Goal: Task Accomplishment & Management: Complete application form

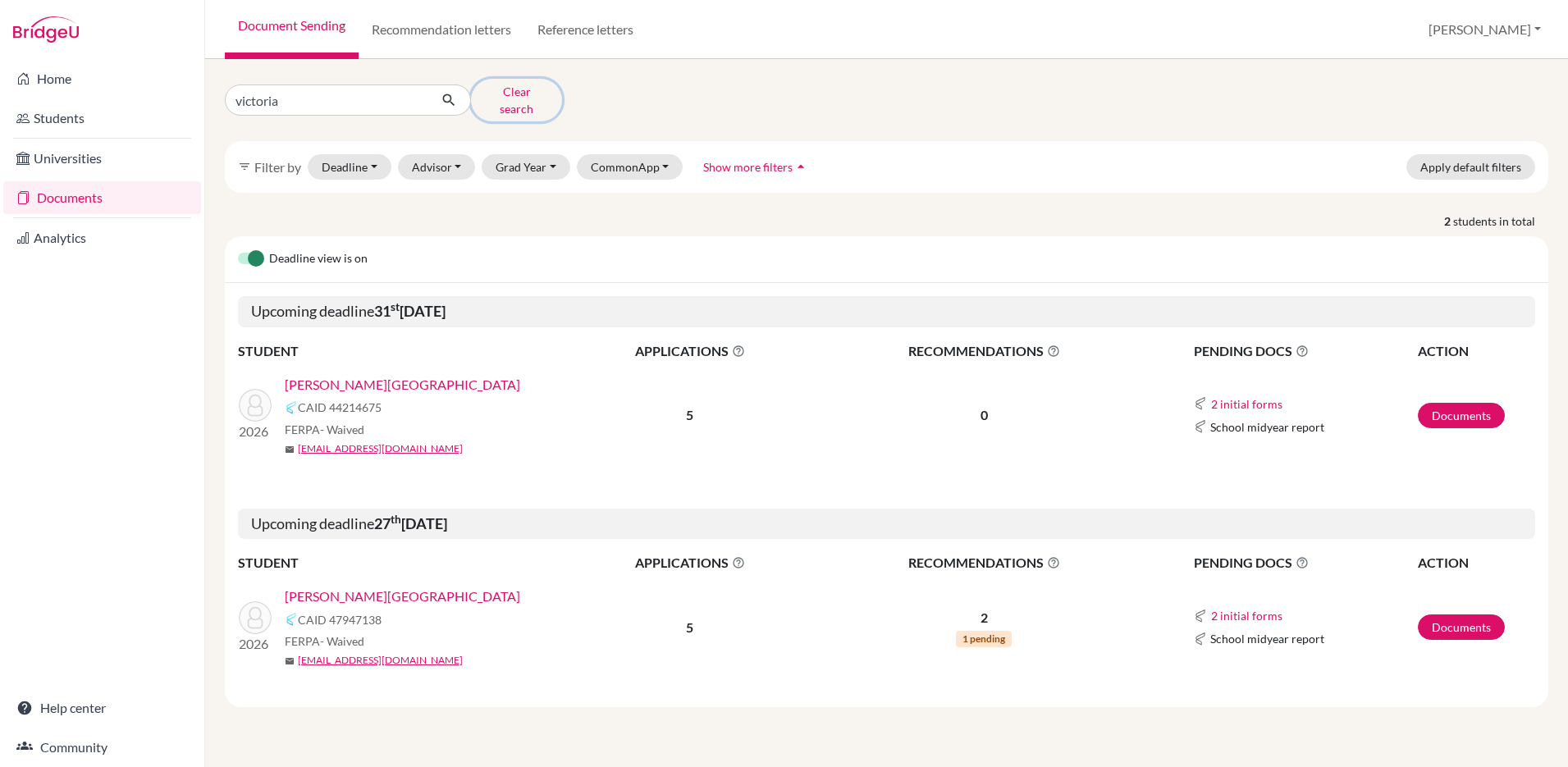
click at [524, 93] on button "Clear search" at bounding box center [516, 99] width 91 height 42
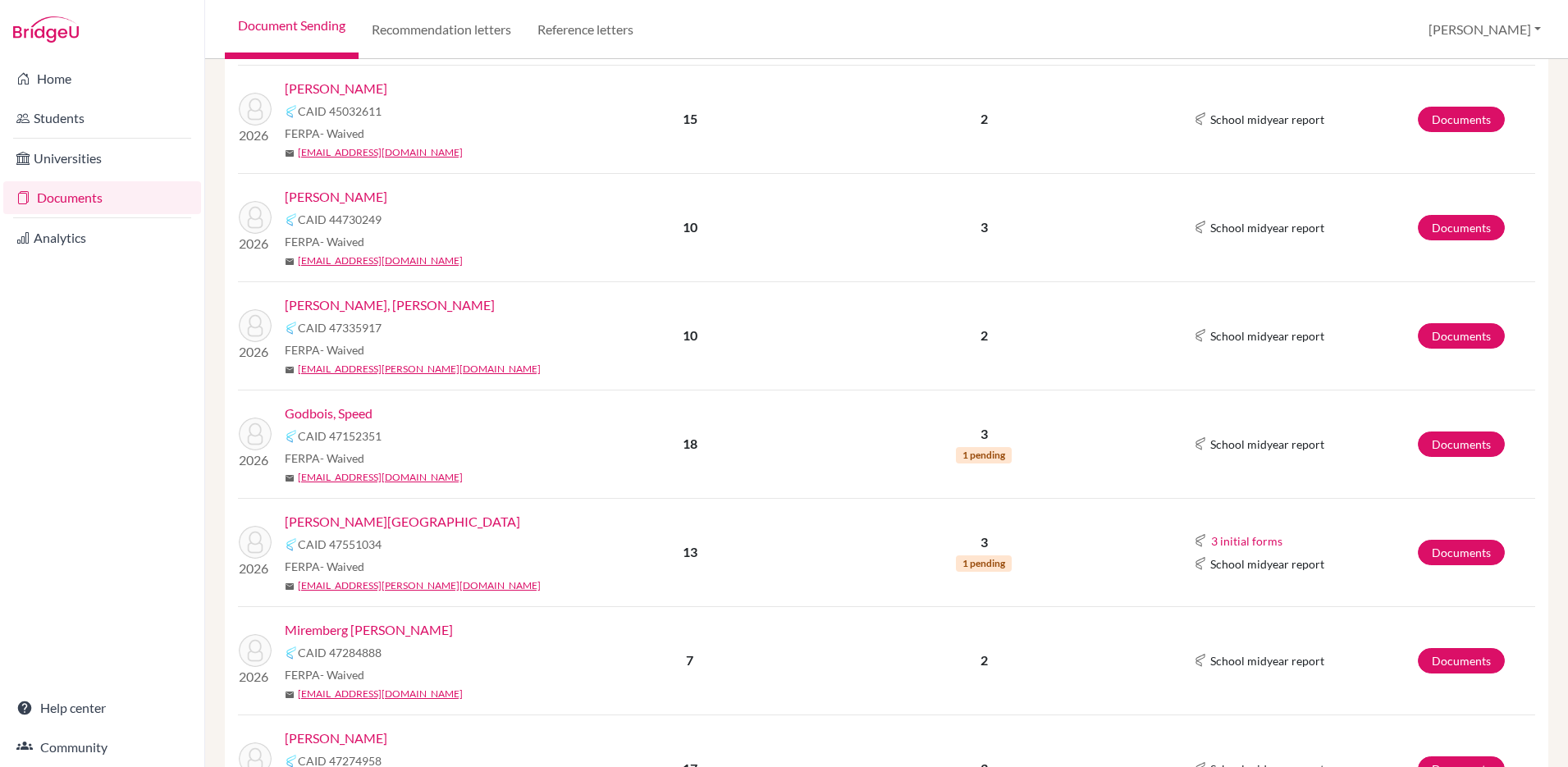
scroll to position [526, 0]
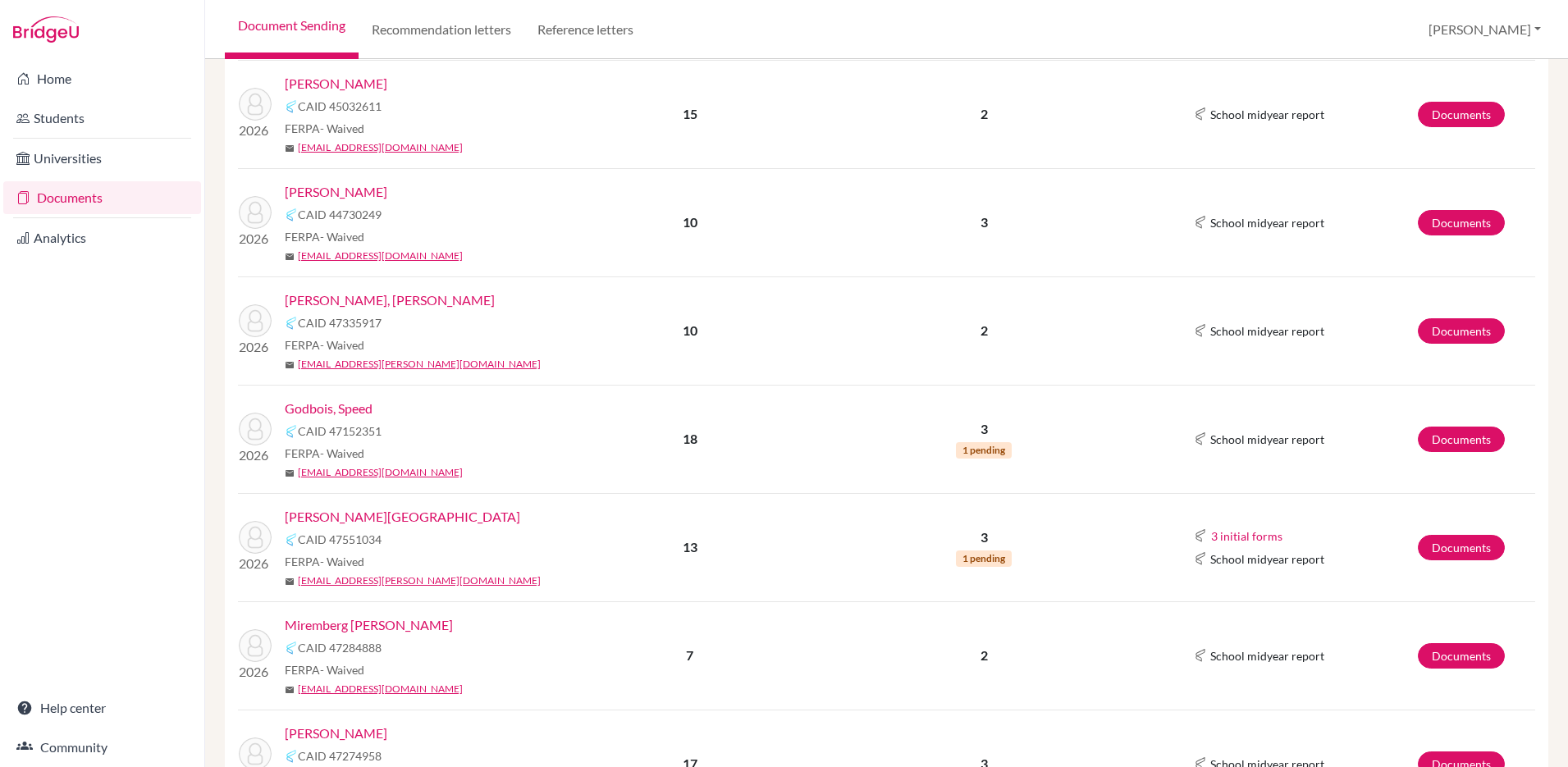
click at [373, 290] on link "Giacomín Méndez, Alessia Nicole" at bounding box center [390, 300] width 210 height 20
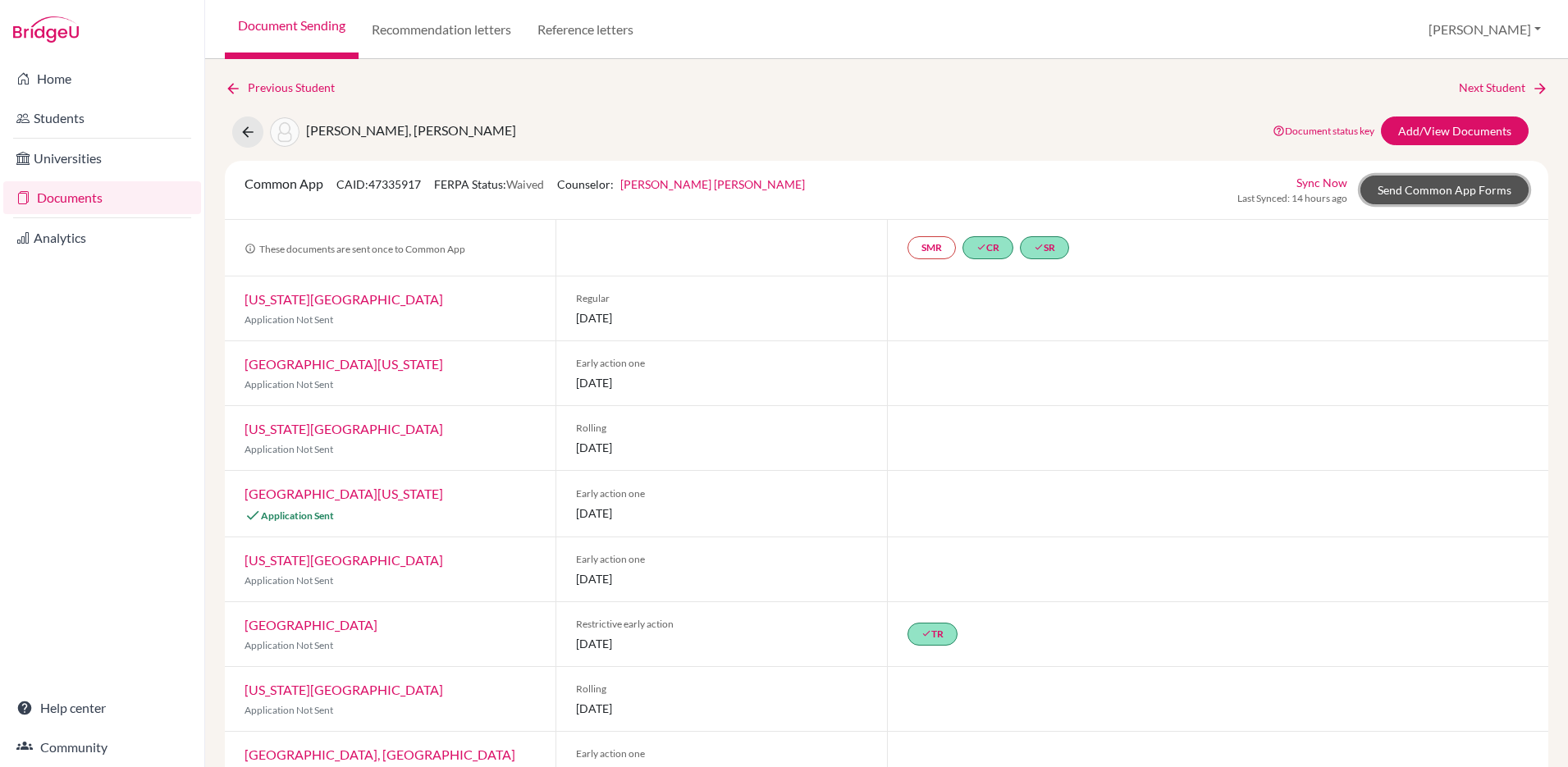
click at [1401, 186] on link "Send Common App Forms" at bounding box center [1444, 190] width 168 height 29
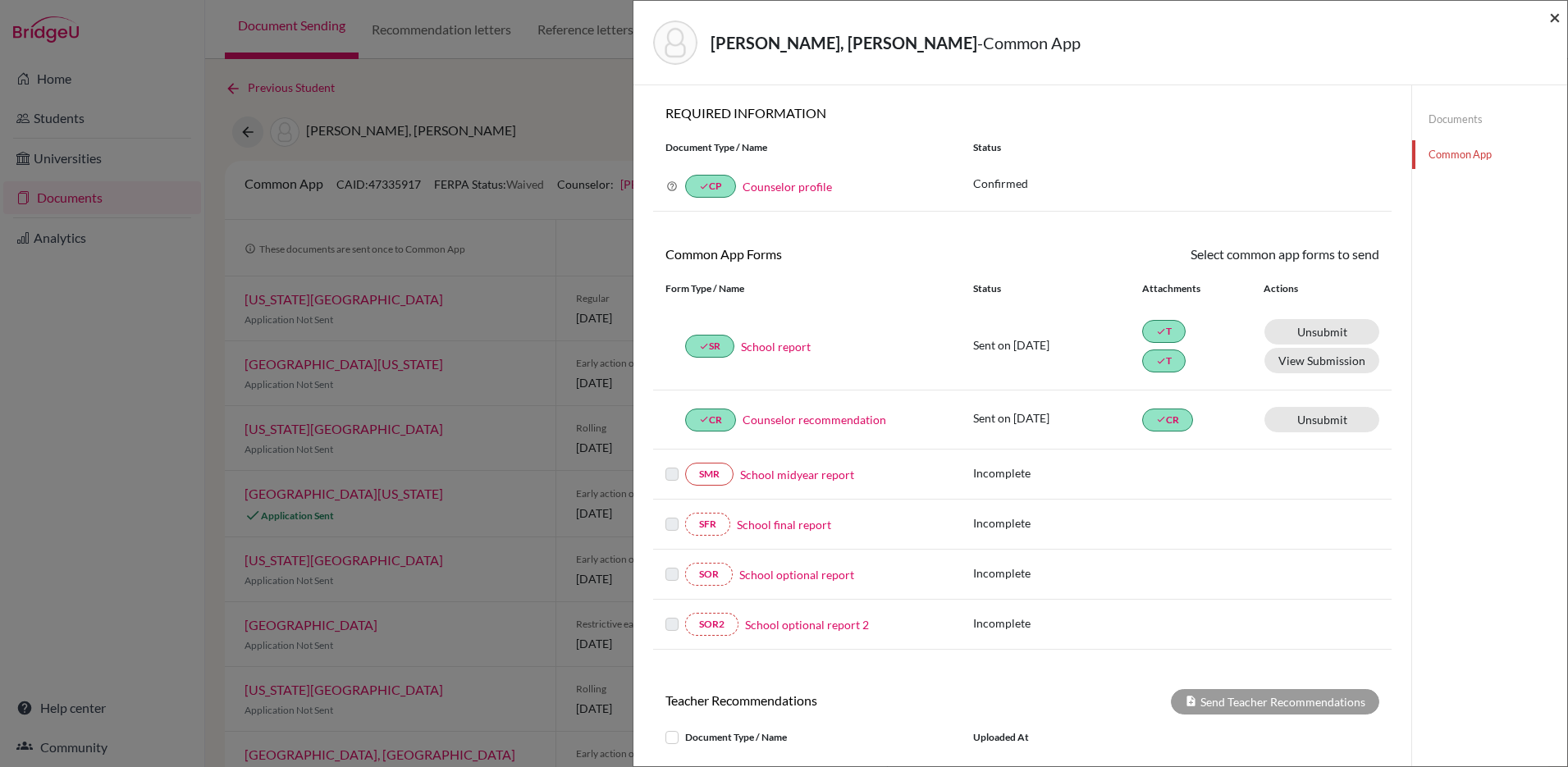
click at [1550, 15] on span "×" at bounding box center [1554, 16] width 12 height 23
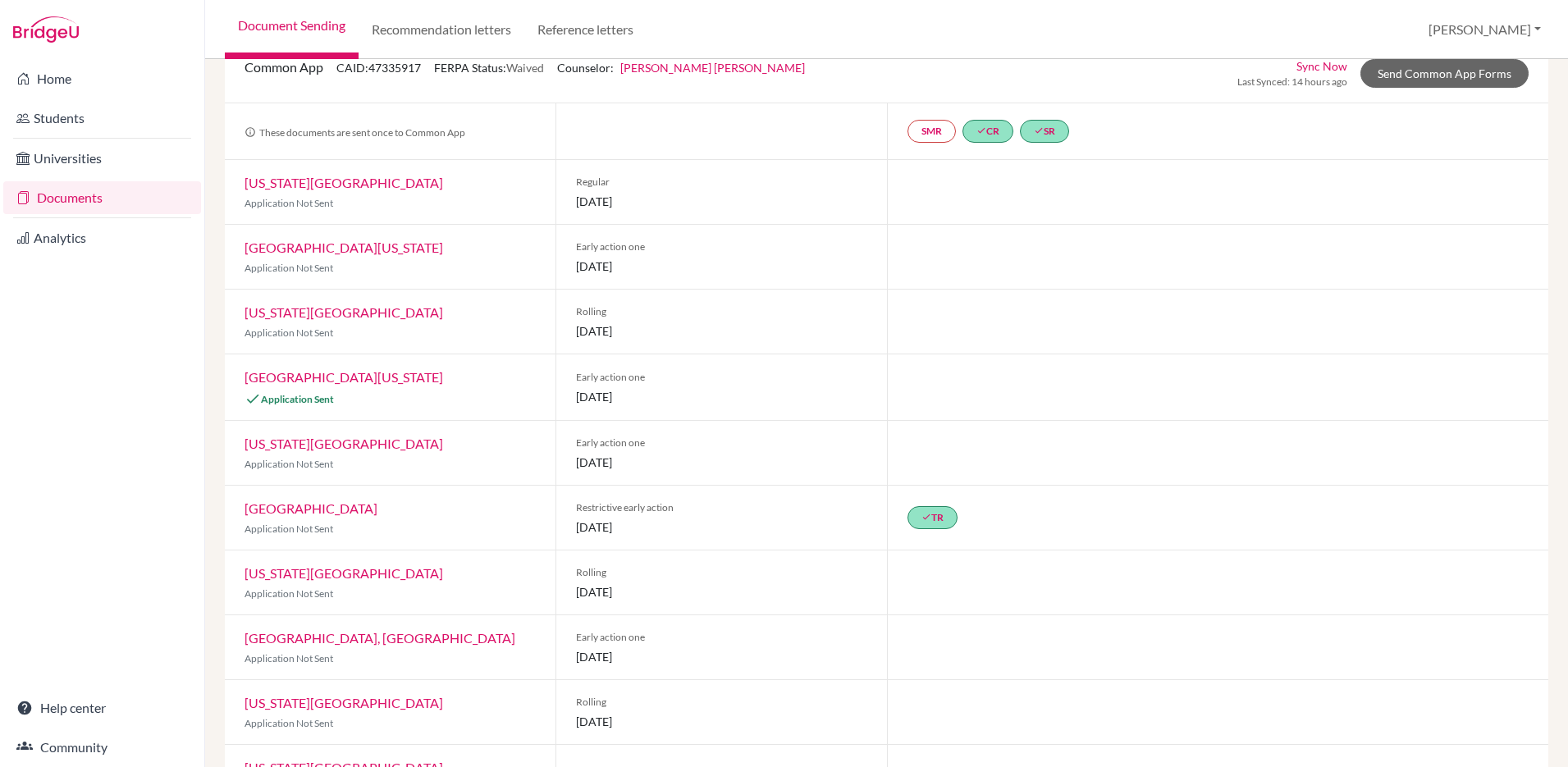
scroll to position [109, 0]
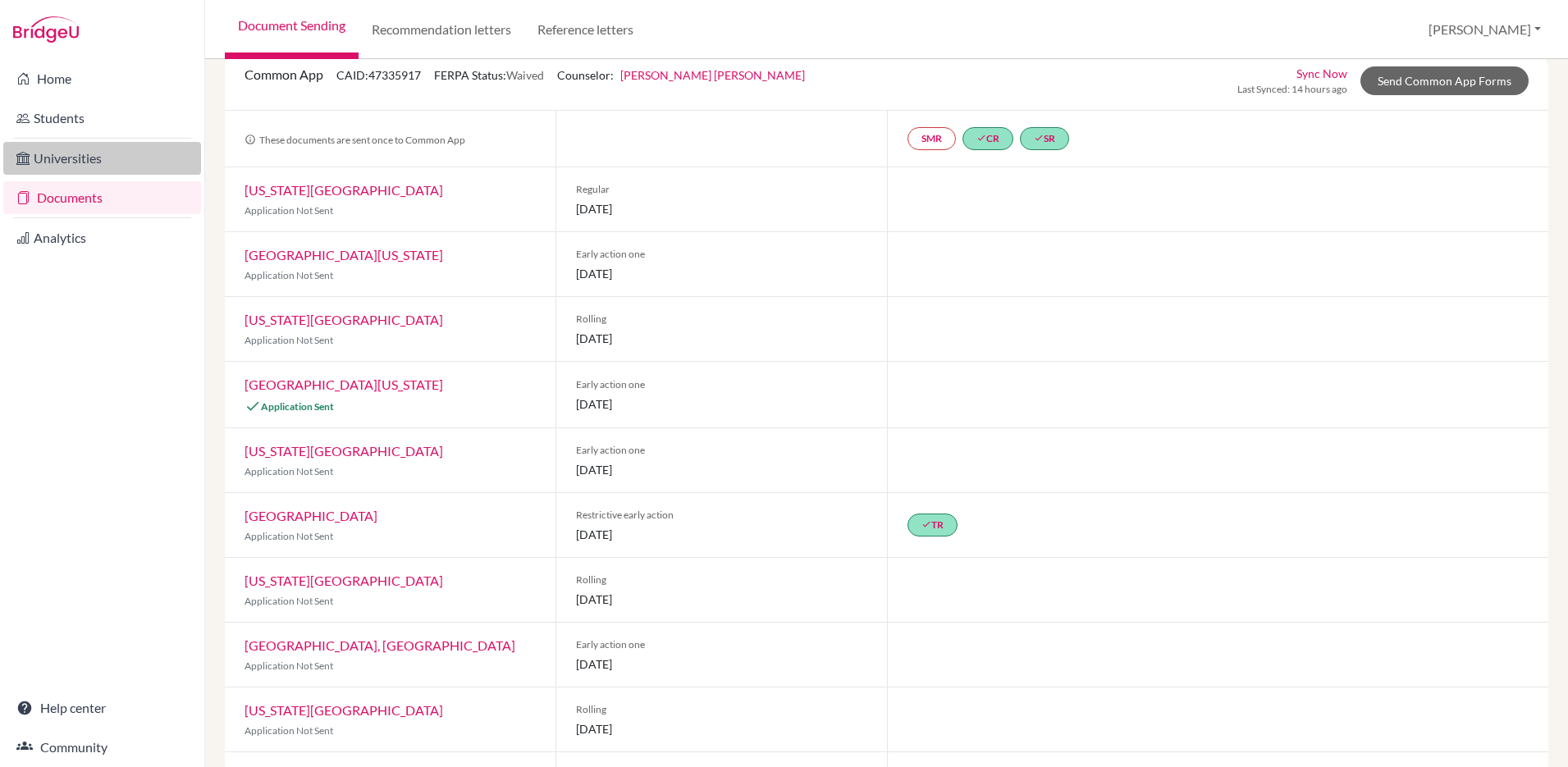
click at [79, 164] on link "Universities" at bounding box center [102, 158] width 198 height 33
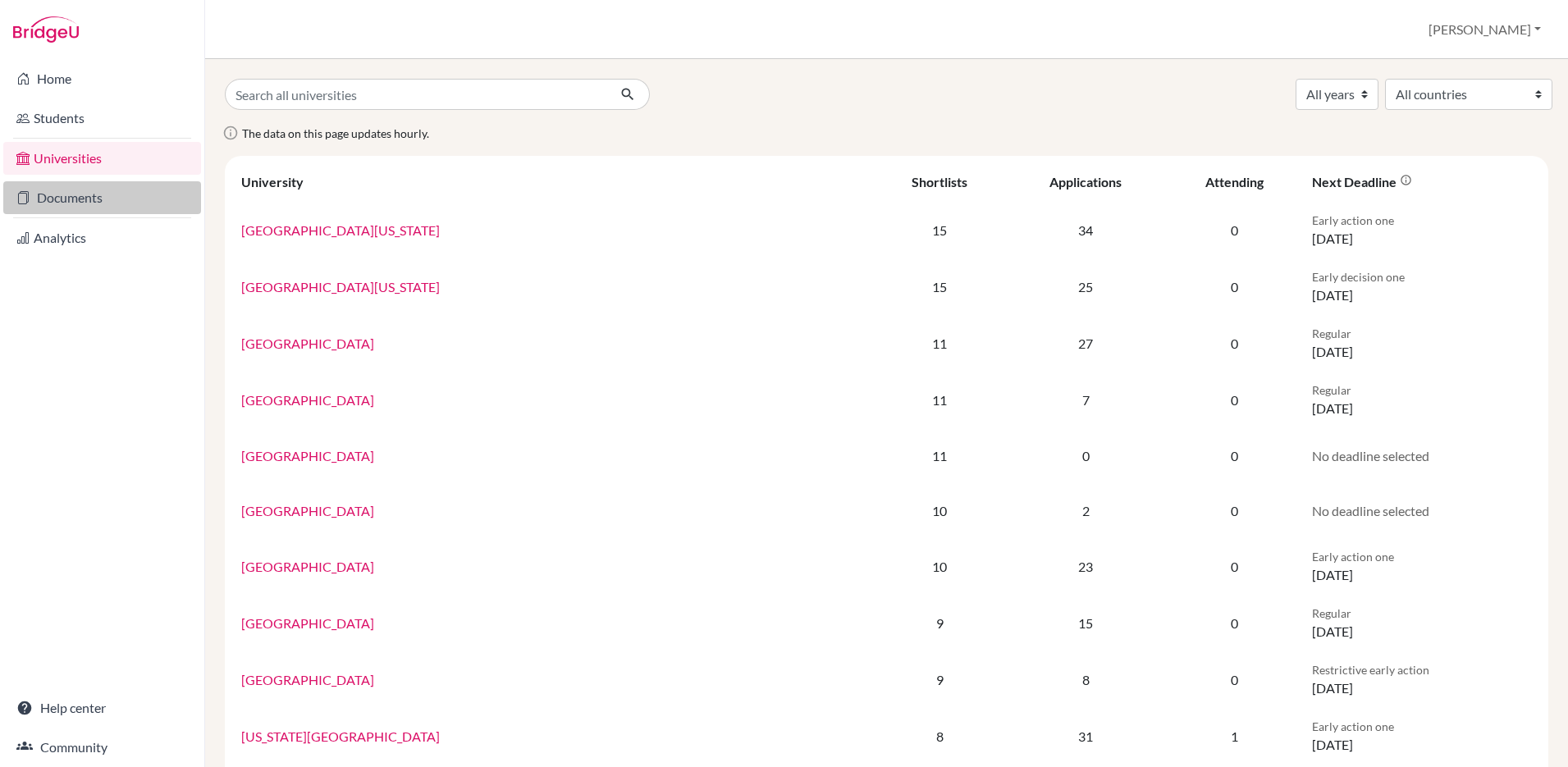
click at [43, 201] on link "Documents" at bounding box center [102, 198] width 198 height 33
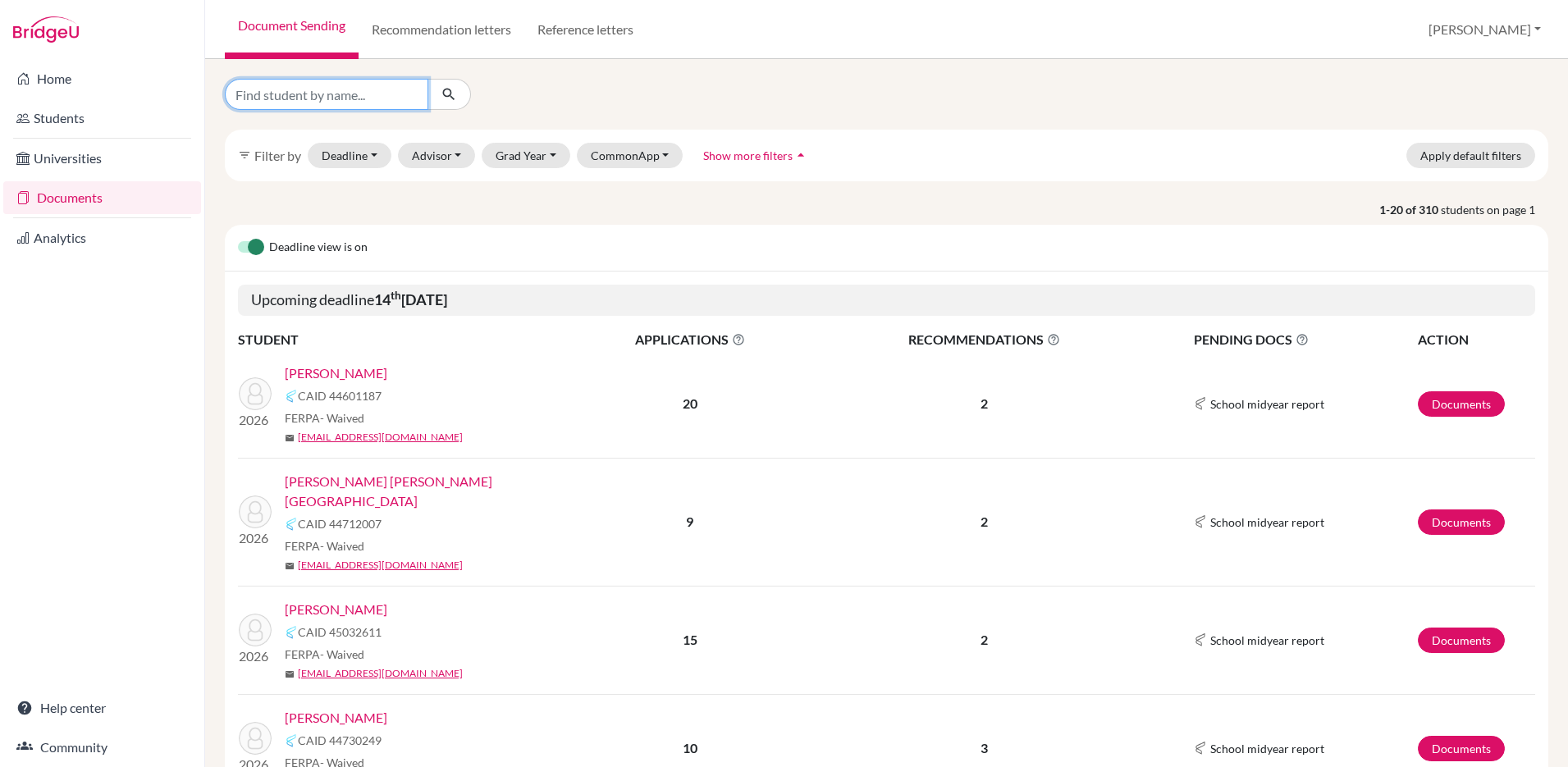
click at [363, 97] on input "Find student by name..." at bounding box center [326, 94] width 203 height 31
type input "aryana"
click button "submit" at bounding box center [449, 94] width 43 height 31
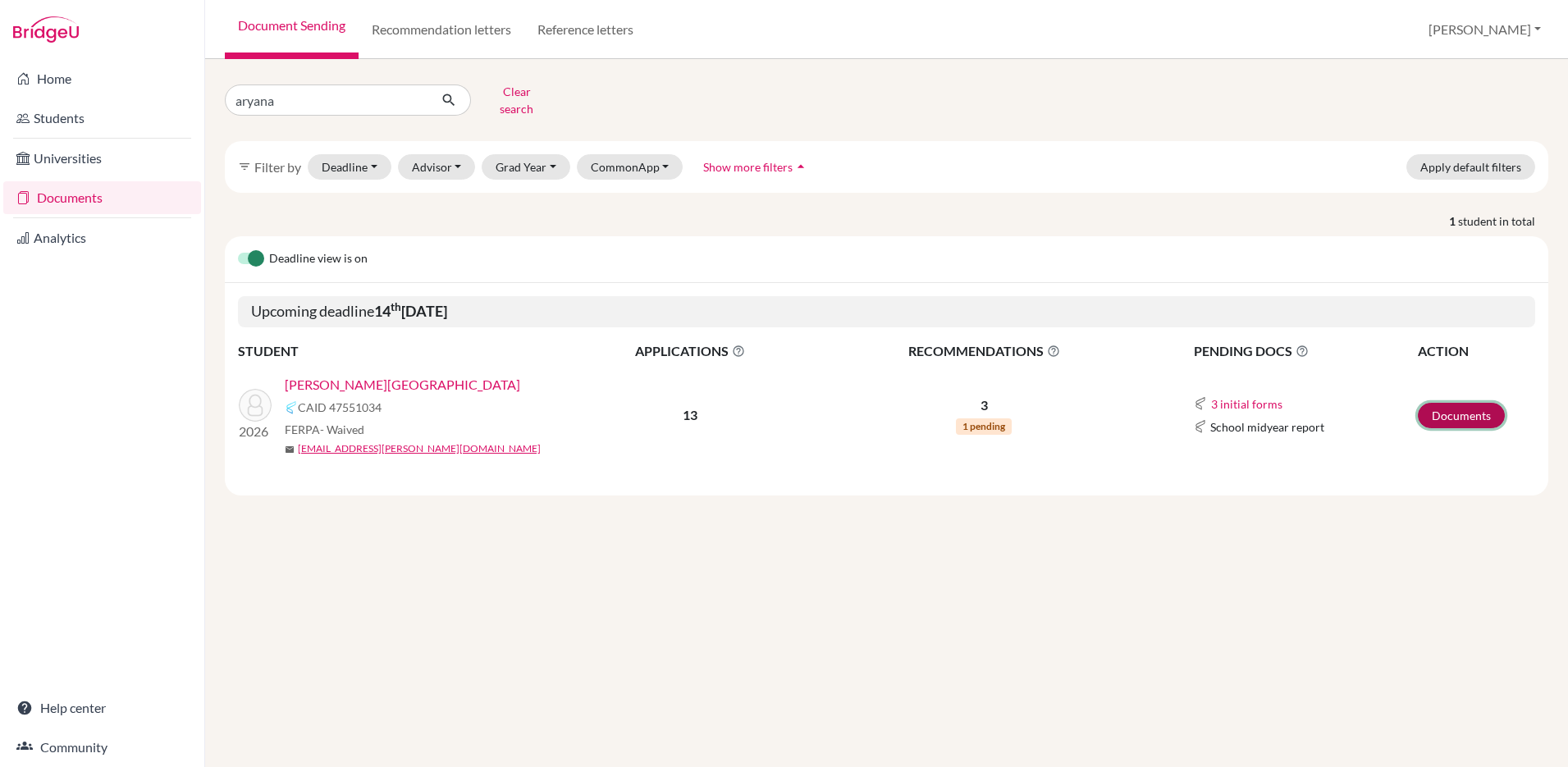
click at [1488, 403] on link "Documents" at bounding box center [1460, 416] width 87 height 25
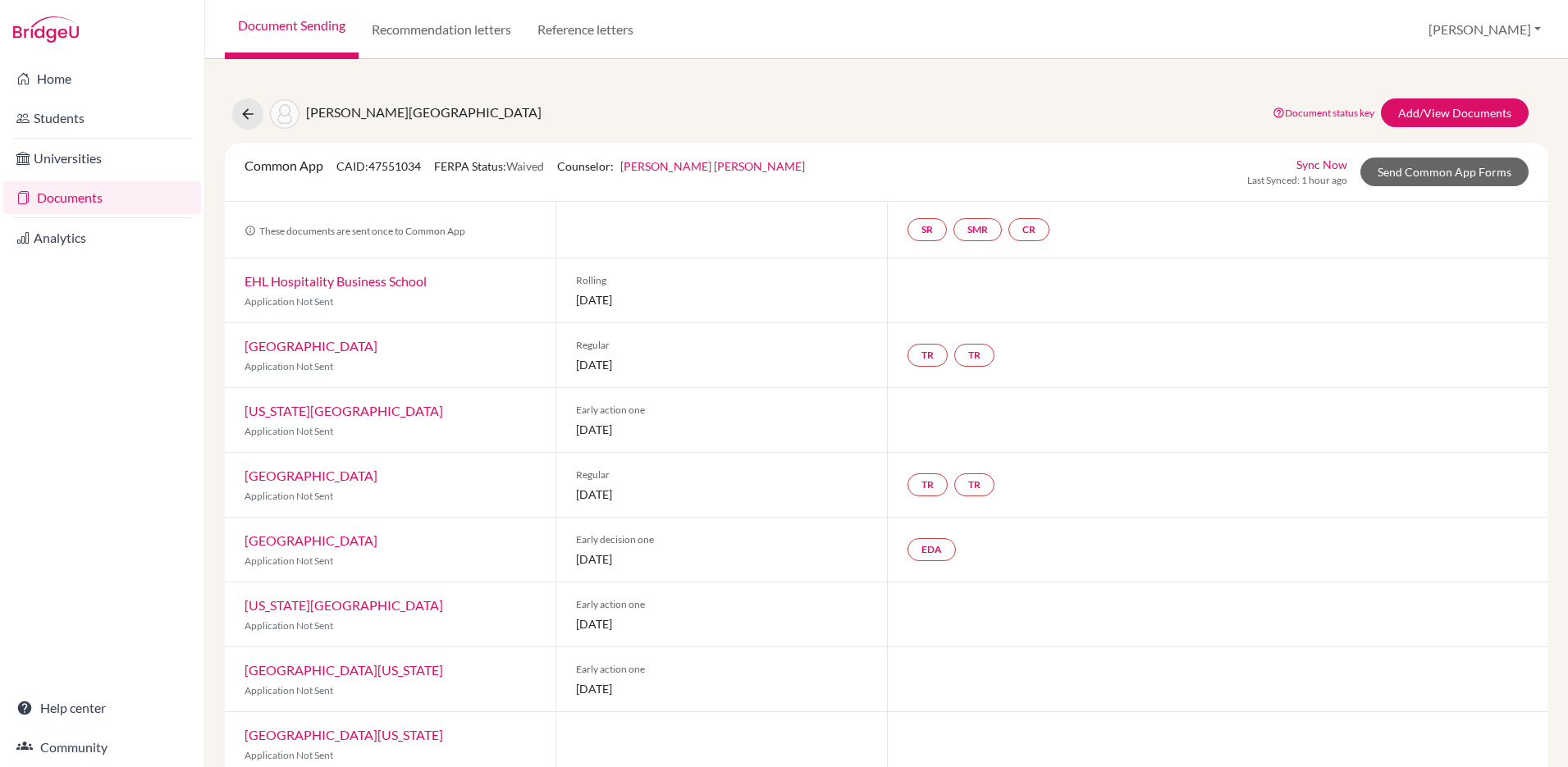
click at [97, 200] on link "Documents" at bounding box center [102, 198] width 198 height 33
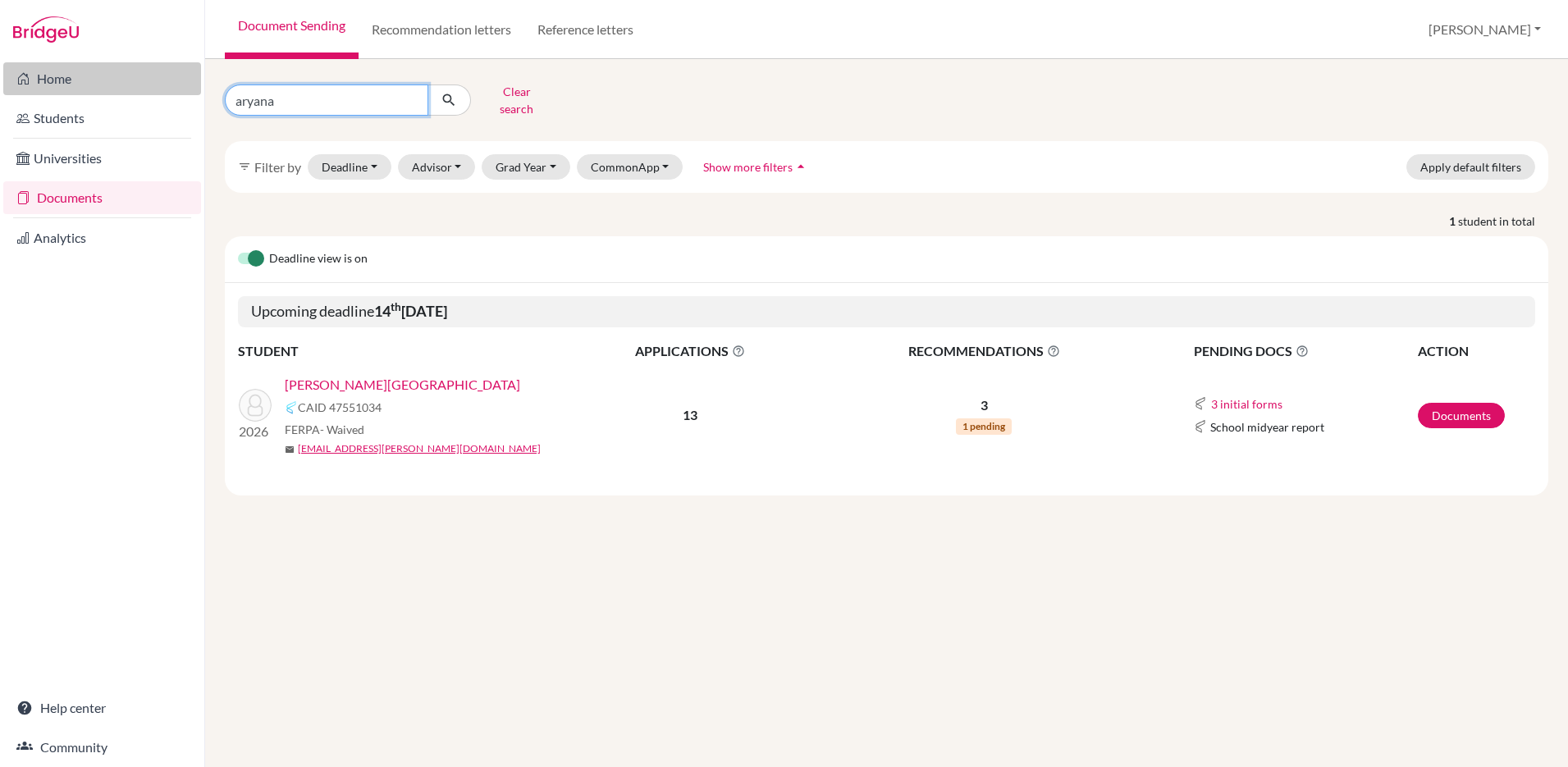
drag, startPoint x: 326, startPoint y: 93, endPoint x: 169, endPoint y: 76, distance: 157.9
click at [169, 76] on div "Home Students Universities Documents Analytics Help center Community Document S…" at bounding box center [784, 383] width 1568 height 767
click at [540, 99] on button "Clear search" at bounding box center [516, 99] width 91 height 42
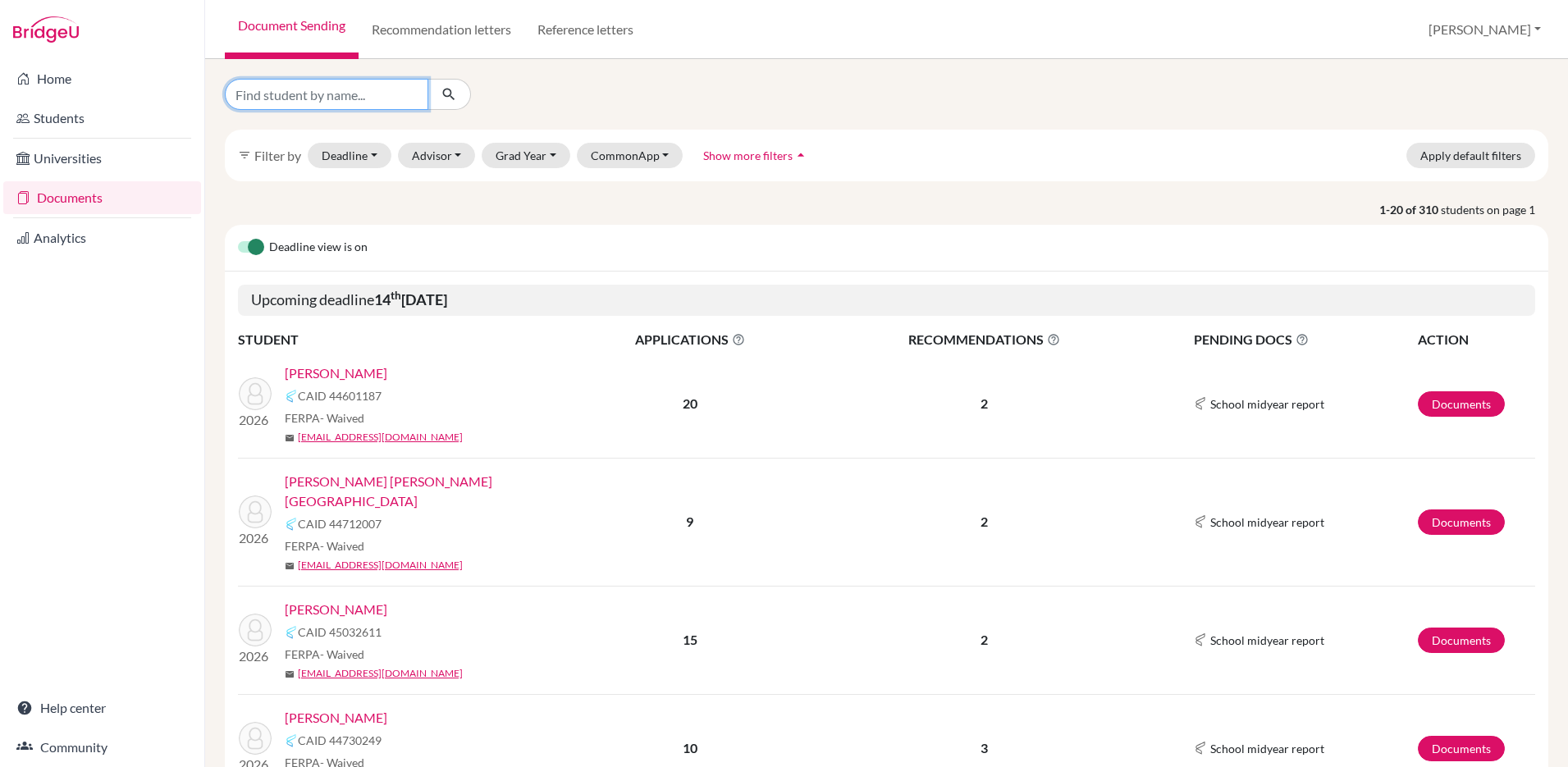
click at [349, 102] on input "Find student by name..." at bounding box center [326, 94] width 203 height 31
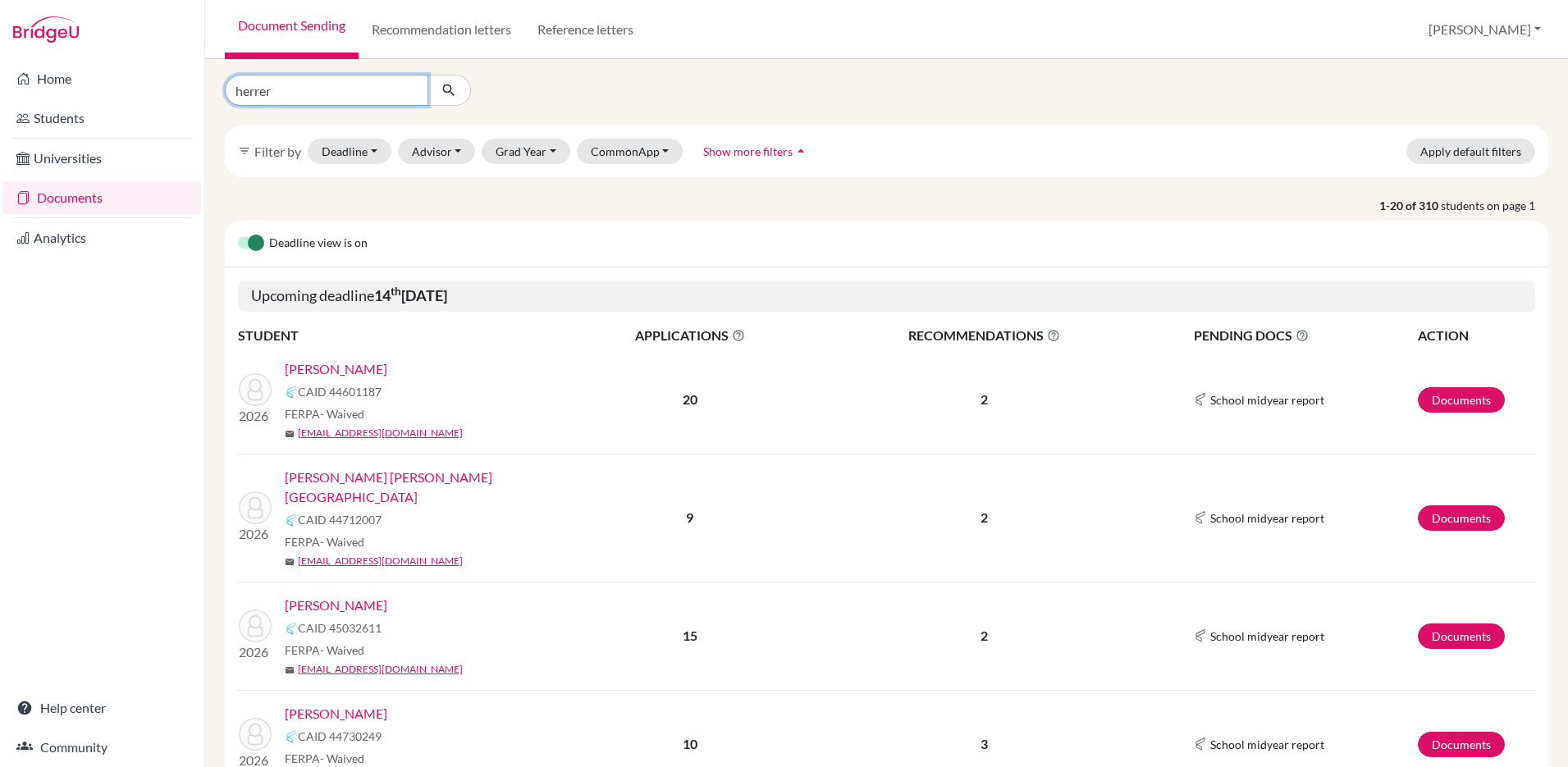
type input "herrer"
click at [590, 87] on div "herrer" at bounding box center [437, 90] width 449 height 31
click at [446, 89] on icon "submit" at bounding box center [448, 90] width 16 height 16
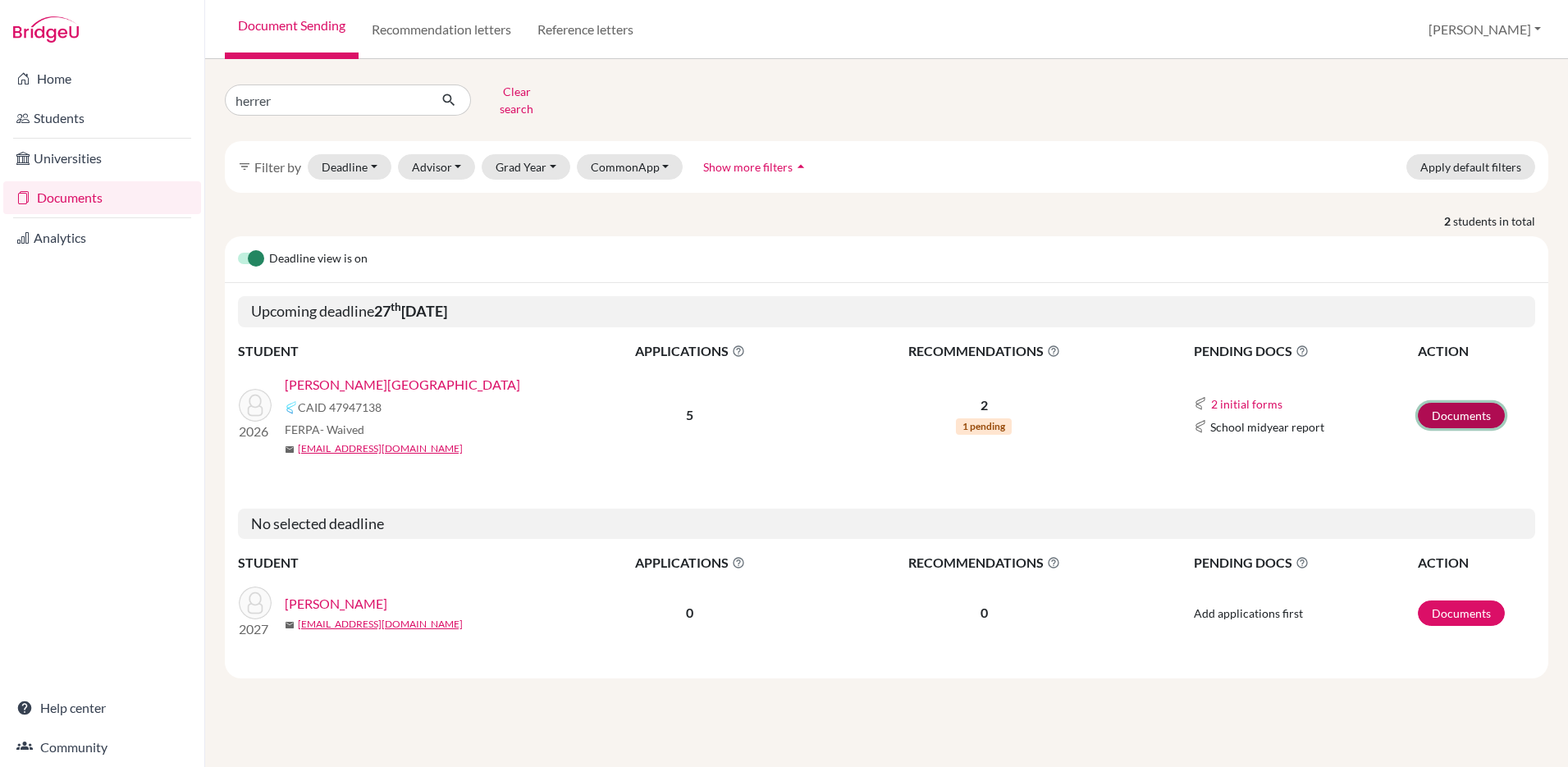
click at [1464, 403] on link "Documents" at bounding box center [1460, 416] width 87 height 25
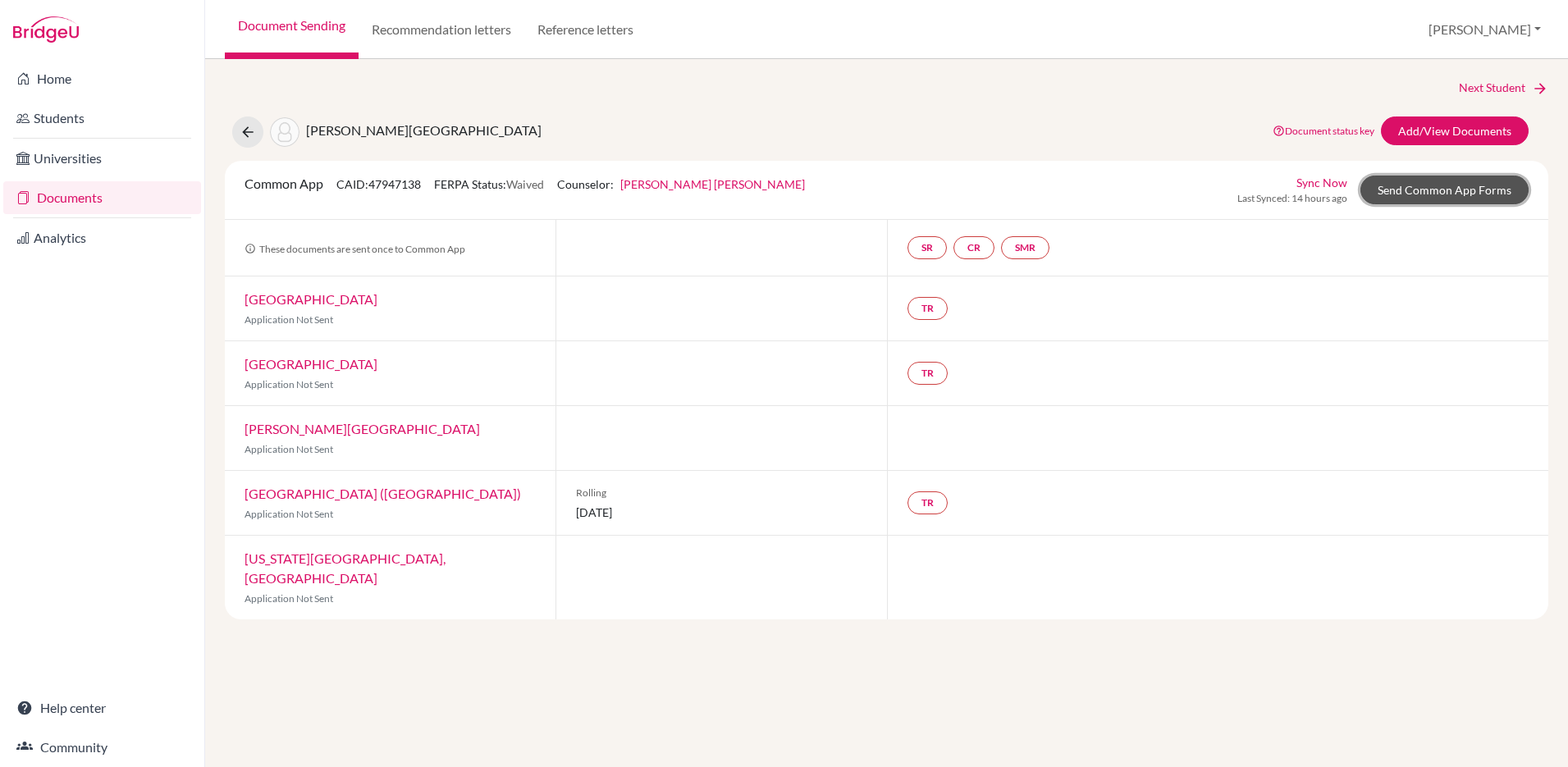
click at [1419, 188] on link "Send Common App Forms" at bounding box center [1444, 190] width 168 height 29
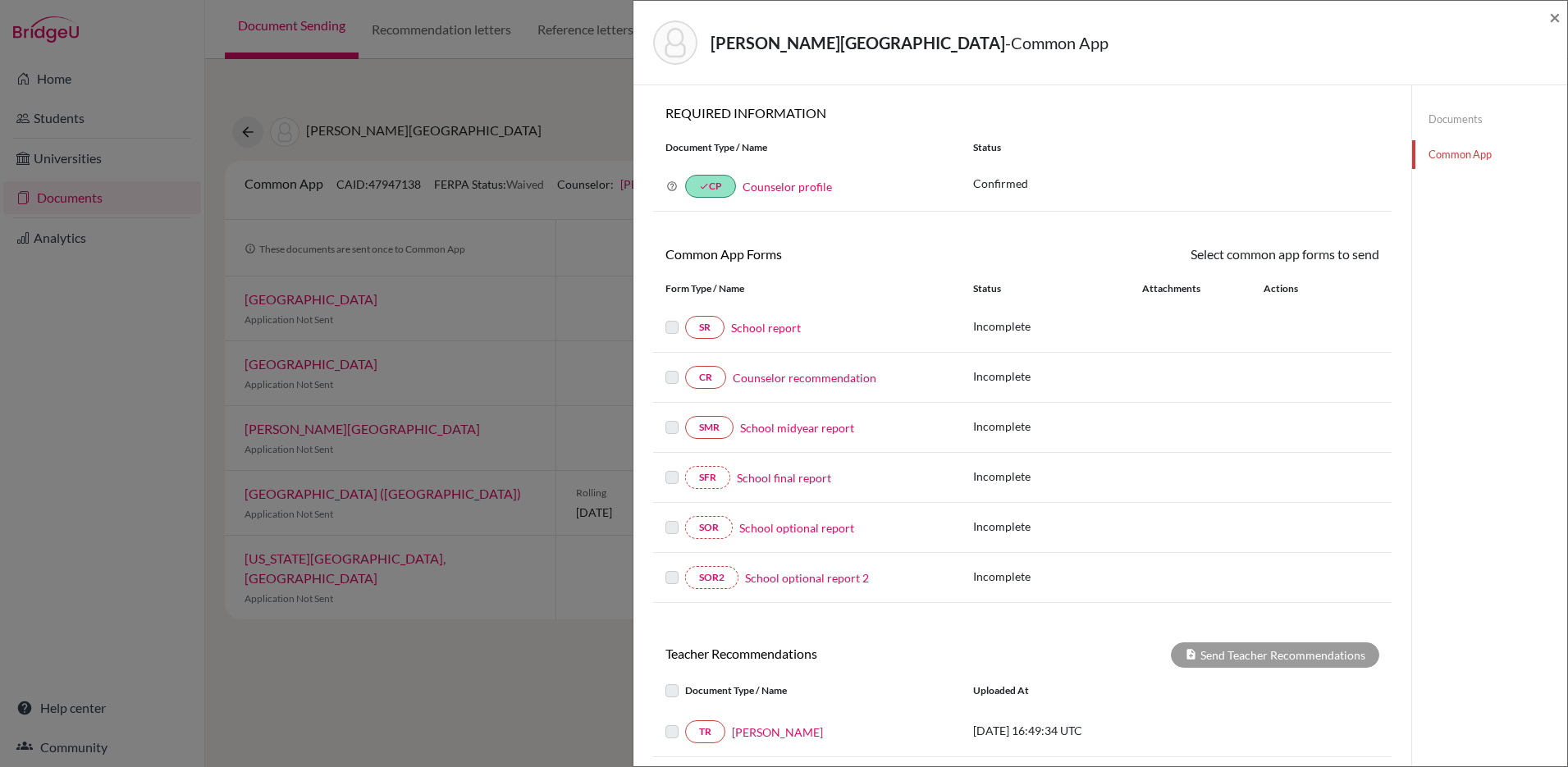
scroll to position [218, 0]
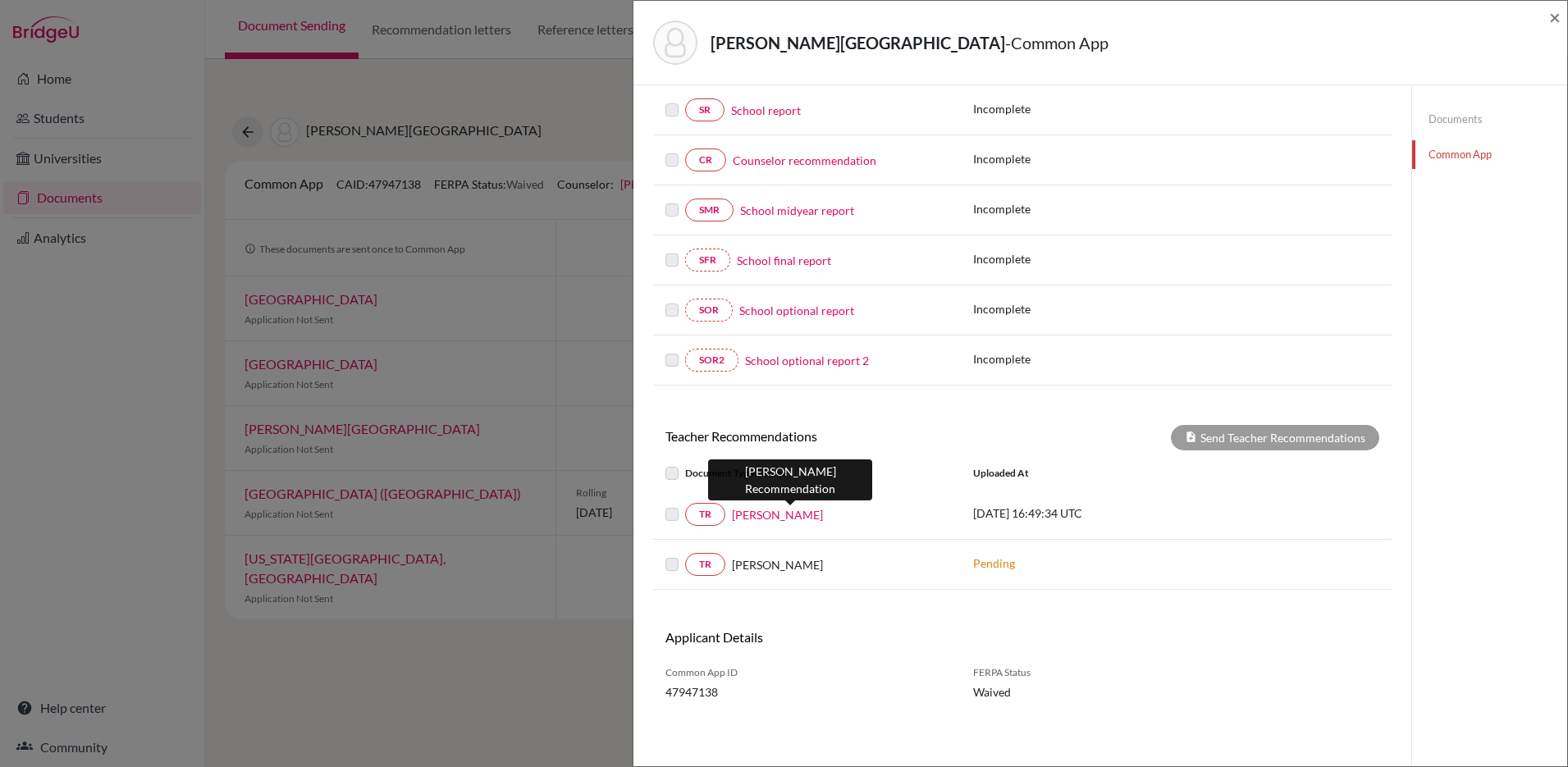
click at [800, 516] on link "[PERSON_NAME]" at bounding box center [777, 514] width 91 height 17
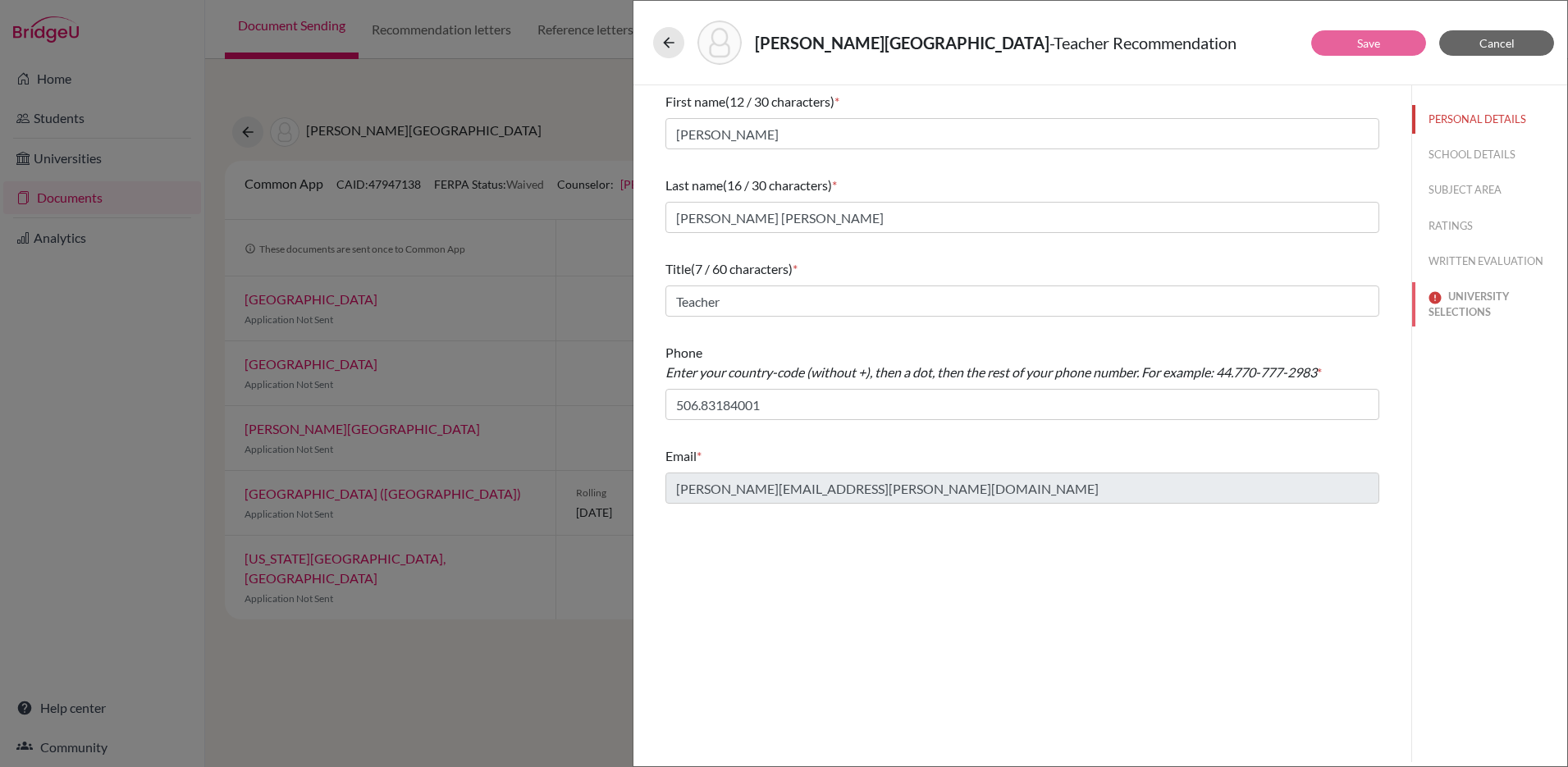
click at [1455, 306] on button "UNIVERSITY SELECTIONS" at bounding box center [1489, 304] width 155 height 44
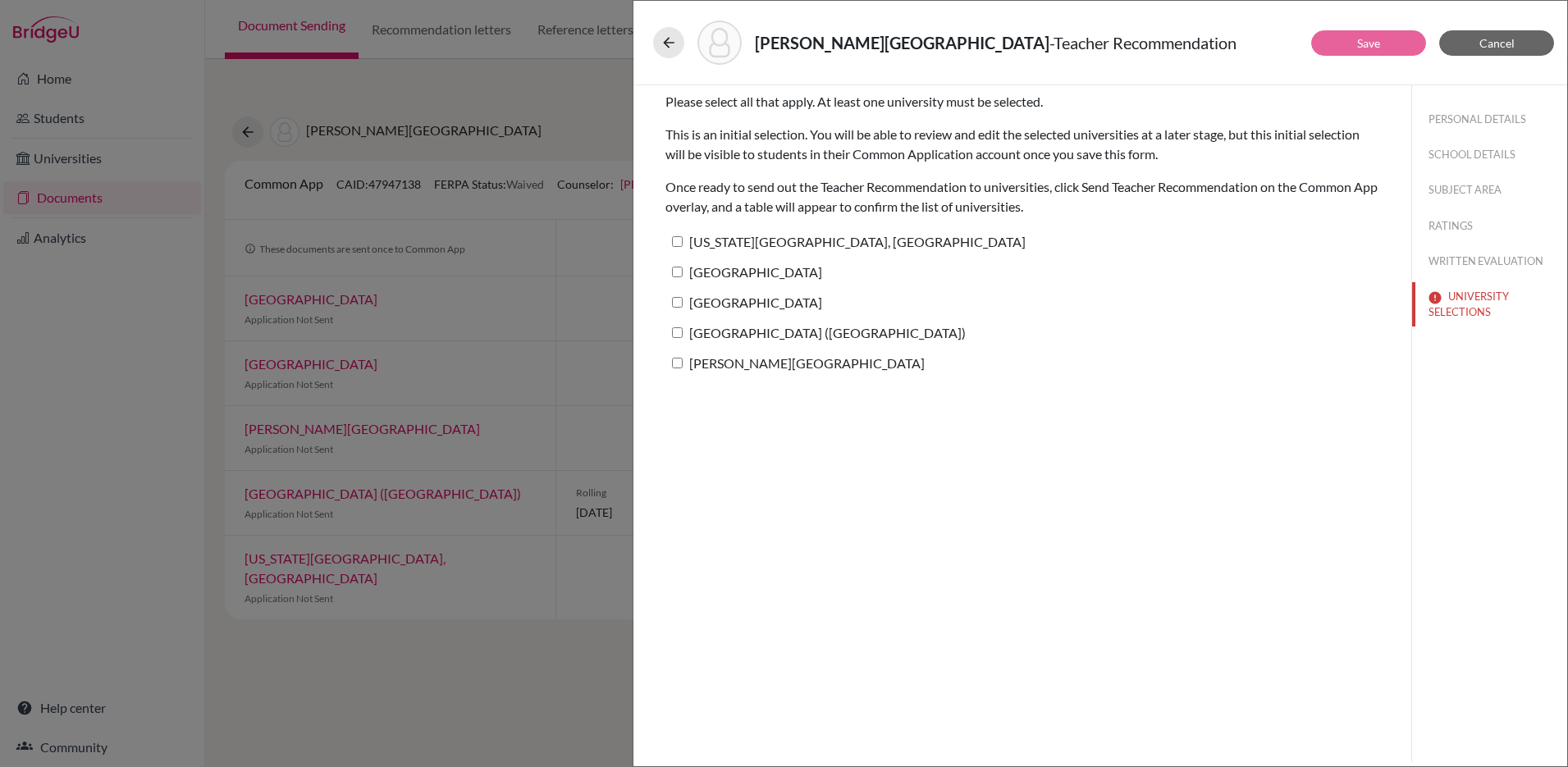
click at [663, 364] on div "Please select all that apply. At least one university must be selected. This is…" at bounding box center [1021, 236] width 753 height 303
click at [672, 358] on input "[PERSON_NAME][GEOGRAPHIC_DATA]" at bounding box center [677, 363] width 11 height 11
checkbox input "true"
click at [676, 331] on input "[GEOGRAPHIC_DATA] ([GEOGRAPHIC_DATA])" at bounding box center [677, 332] width 11 height 11
checkbox input "true"
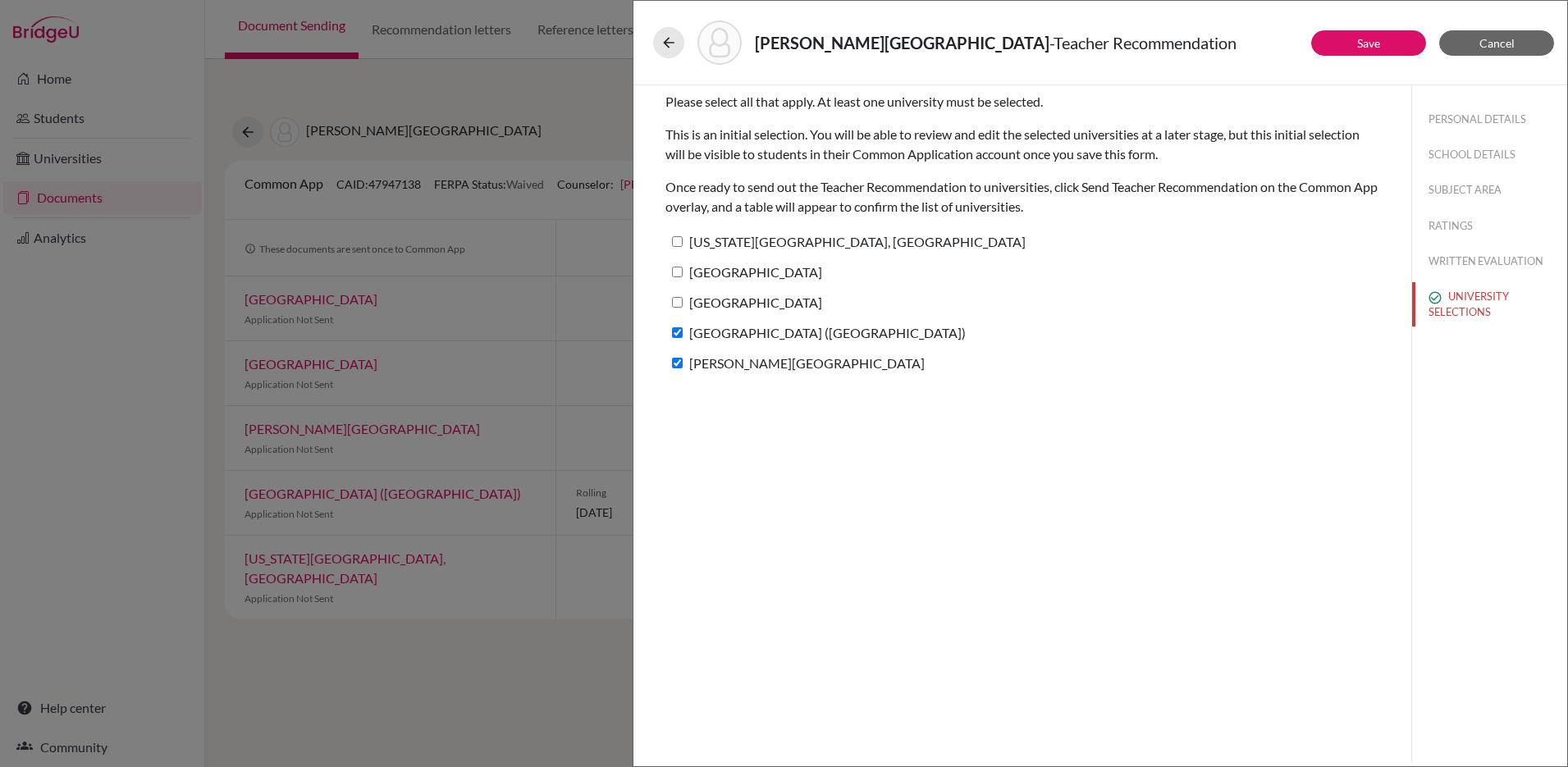
click at [676, 305] on input "[GEOGRAPHIC_DATA]" at bounding box center [677, 303] width 11 height 11
checkbox input "true"
click at [682, 267] on label "[GEOGRAPHIC_DATA]" at bounding box center [743, 272] width 156 height 23
click at [682, 267] on input "[GEOGRAPHIC_DATA]" at bounding box center [677, 272] width 11 height 11
checkbox input "true"
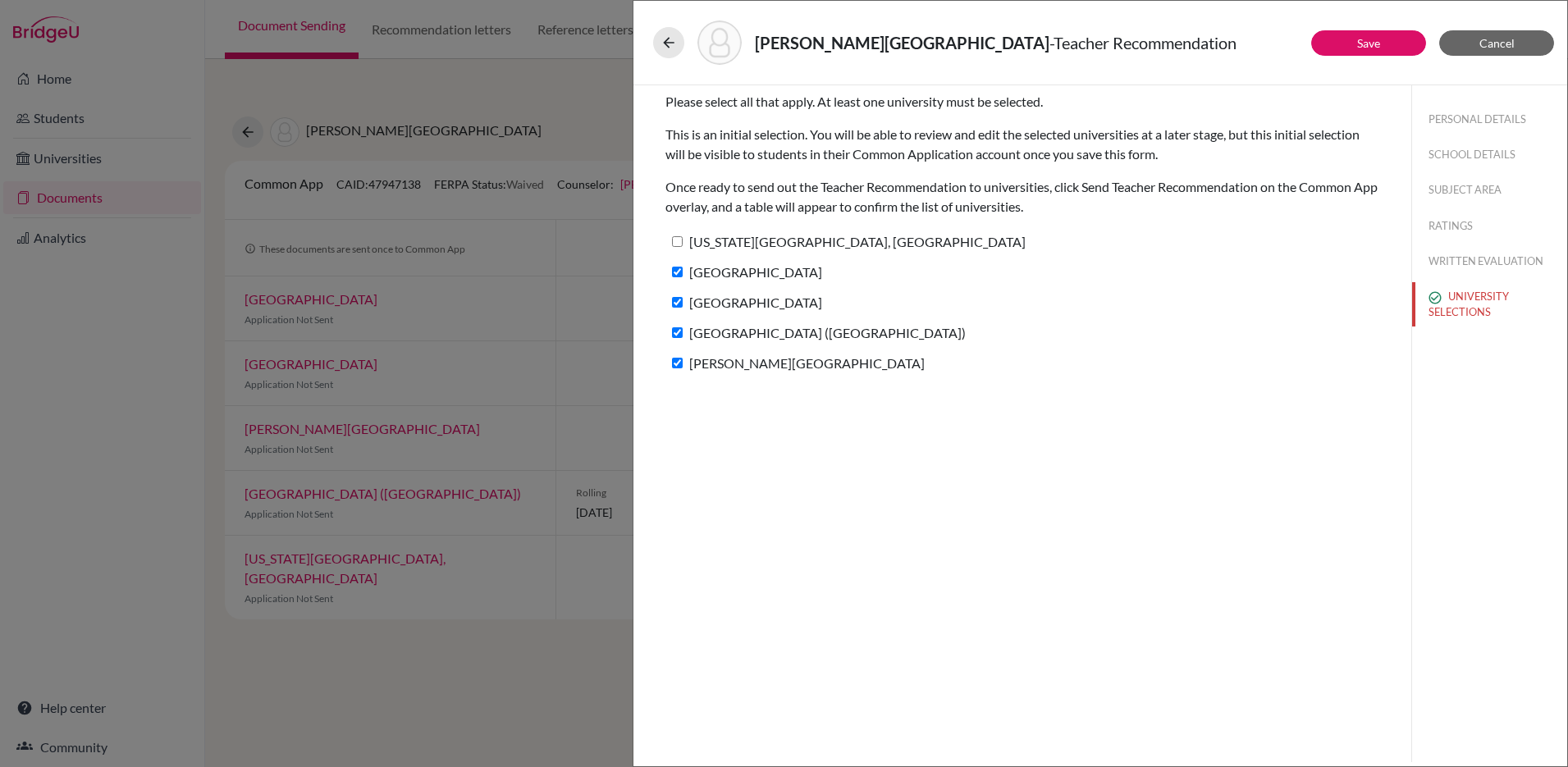
click at [676, 244] on input "[US_STATE][GEOGRAPHIC_DATA], [GEOGRAPHIC_DATA]" at bounding box center [677, 241] width 11 height 11
checkbox input "true"
click at [1460, 119] on button "PERSONAL DETAILS" at bounding box center [1489, 119] width 155 height 29
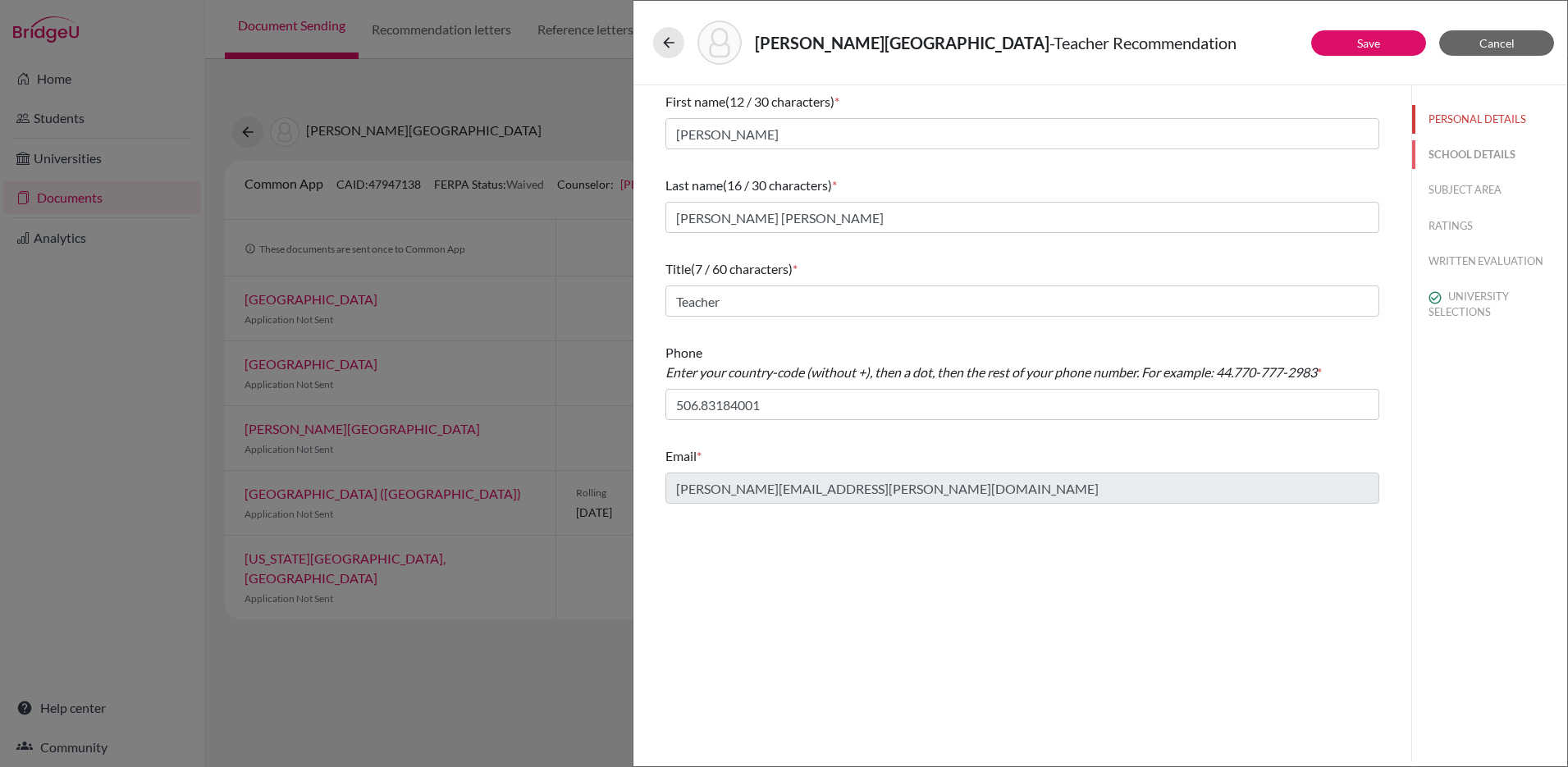
click at [1461, 155] on button "SCHOOL DETAILS" at bounding box center [1489, 154] width 155 height 29
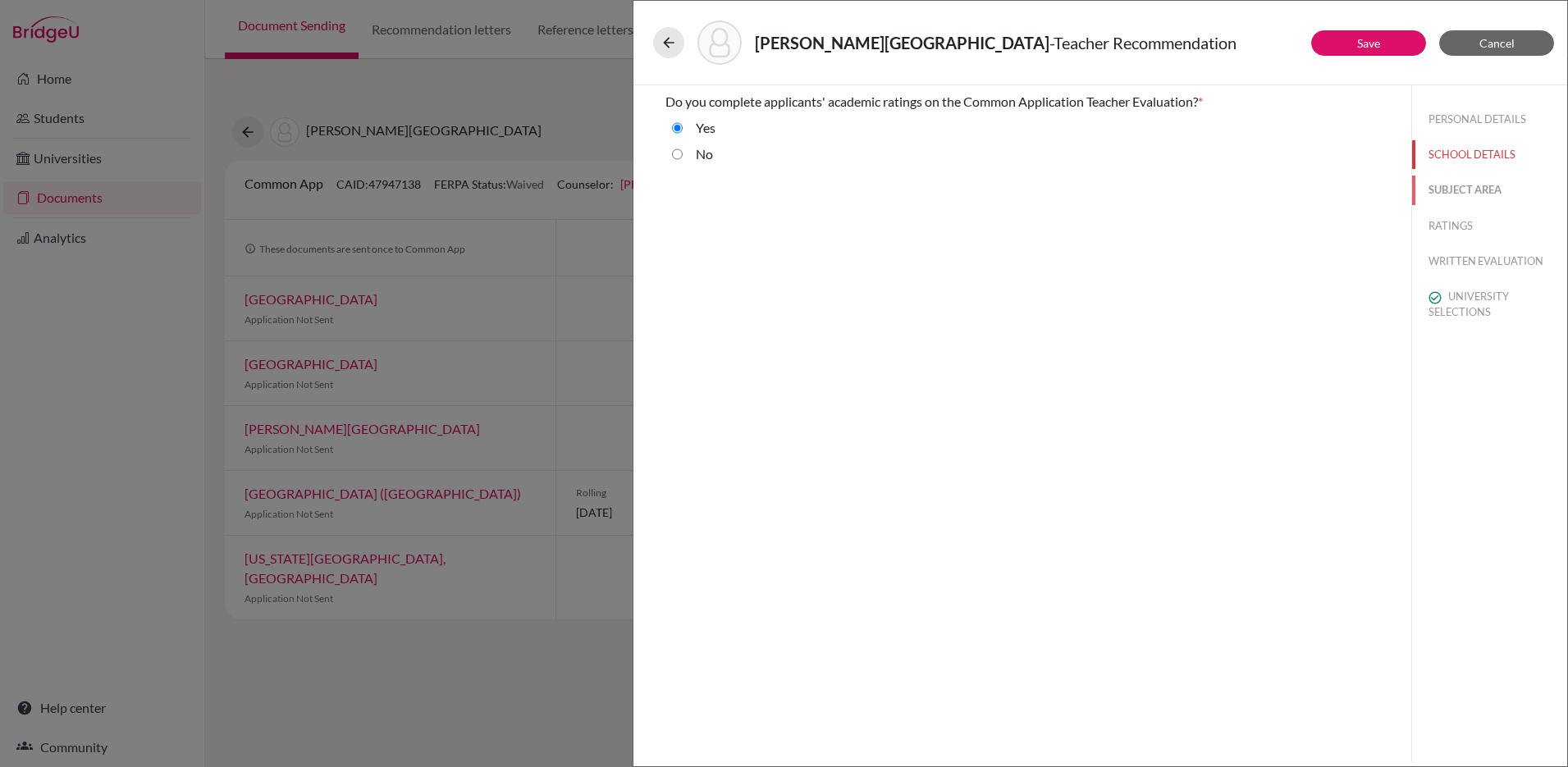
click at [1463, 188] on button "SUBJECT AREA" at bounding box center [1489, 190] width 155 height 29
select select "4"
click at [1439, 222] on button "RATINGS" at bounding box center [1489, 226] width 155 height 29
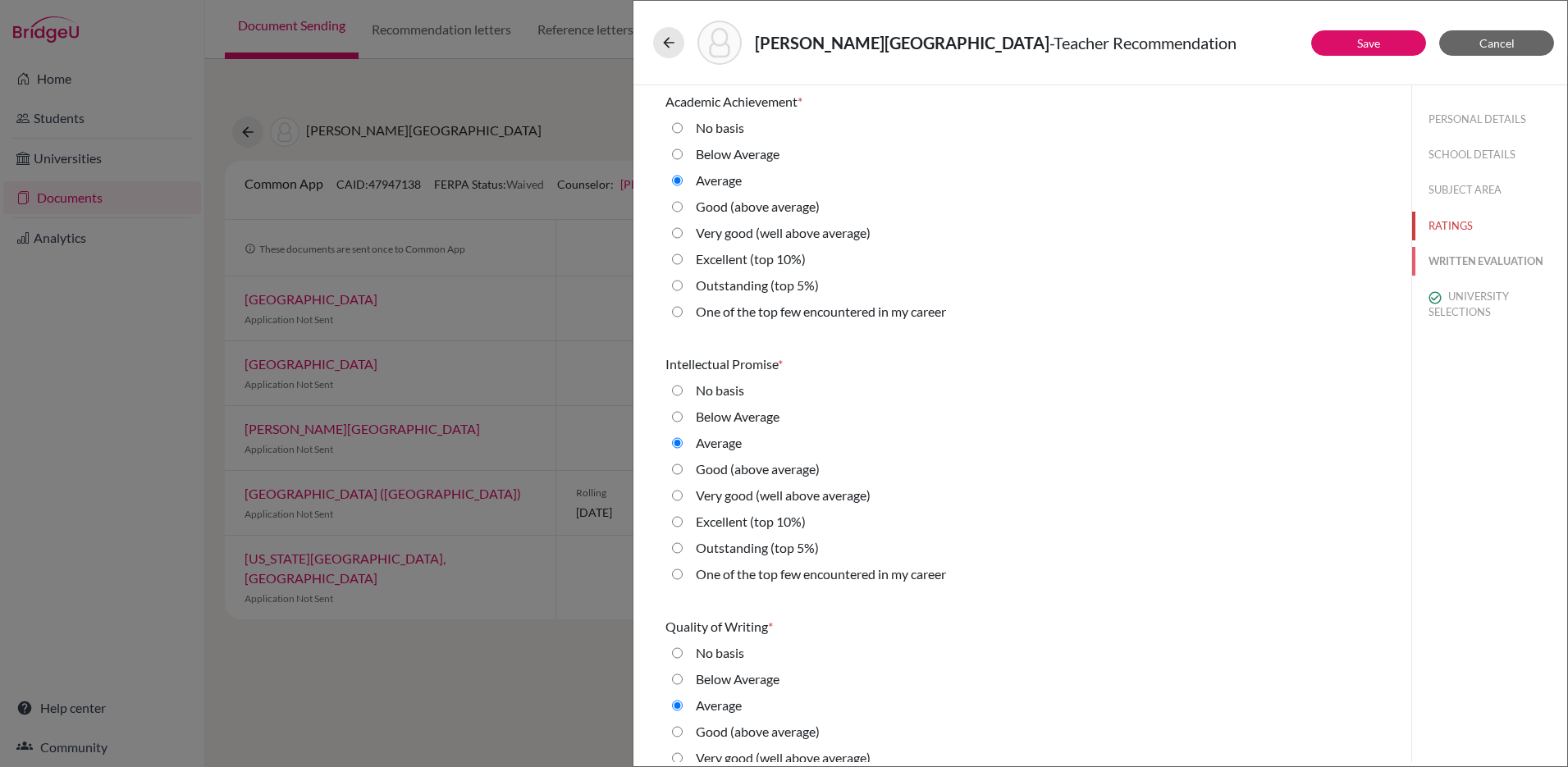
click at [1467, 257] on button "WRITTEN EVALUATION" at bounding box center [1489, 261] width 155 height 29
radio basis "true"
radio input "false"
radio average\) "true"
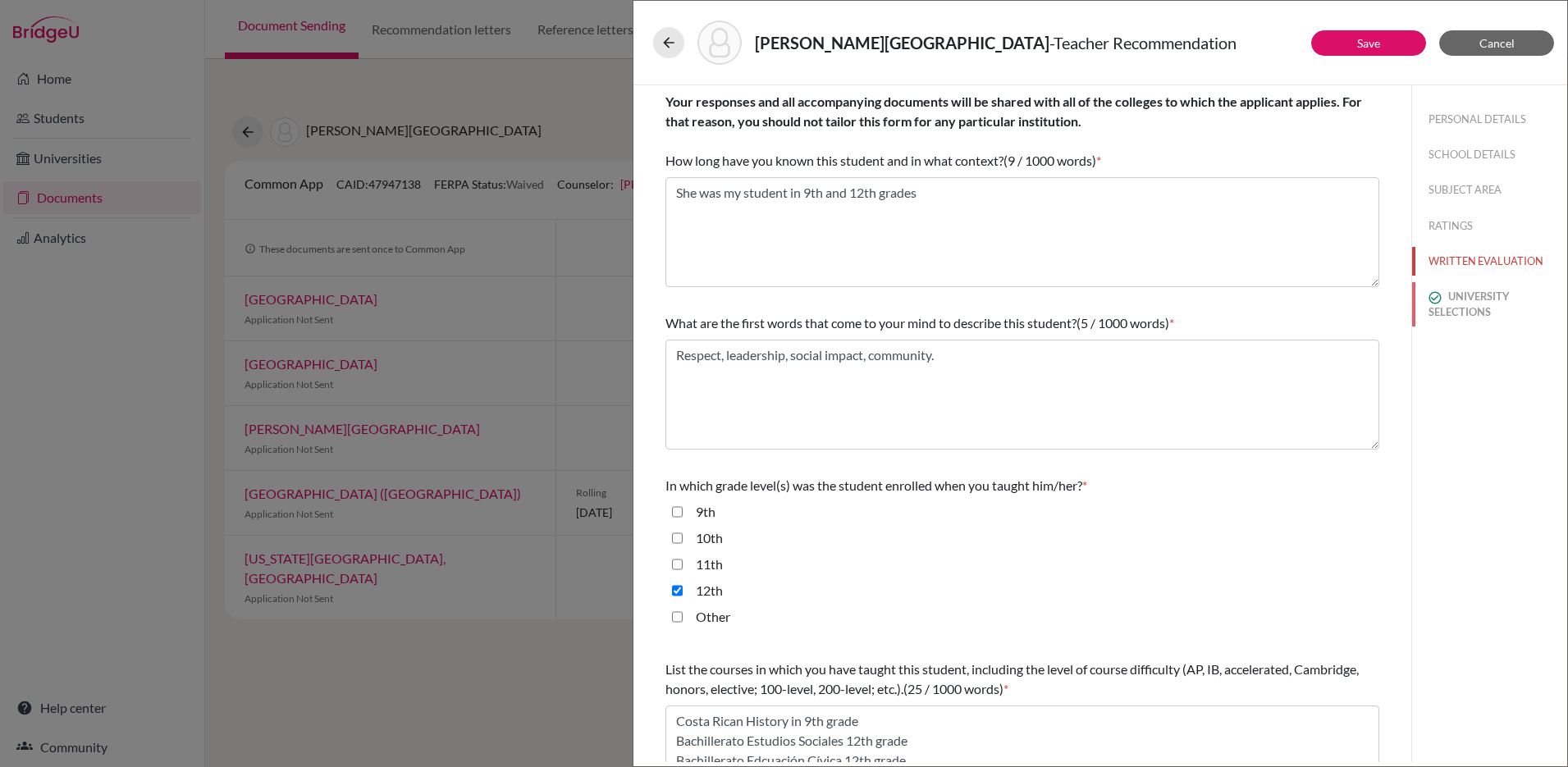
click at [1453, 302] on button "UNIVERSITY SELECTIONS" at bounding box center [1489, 304] width 155 height 44
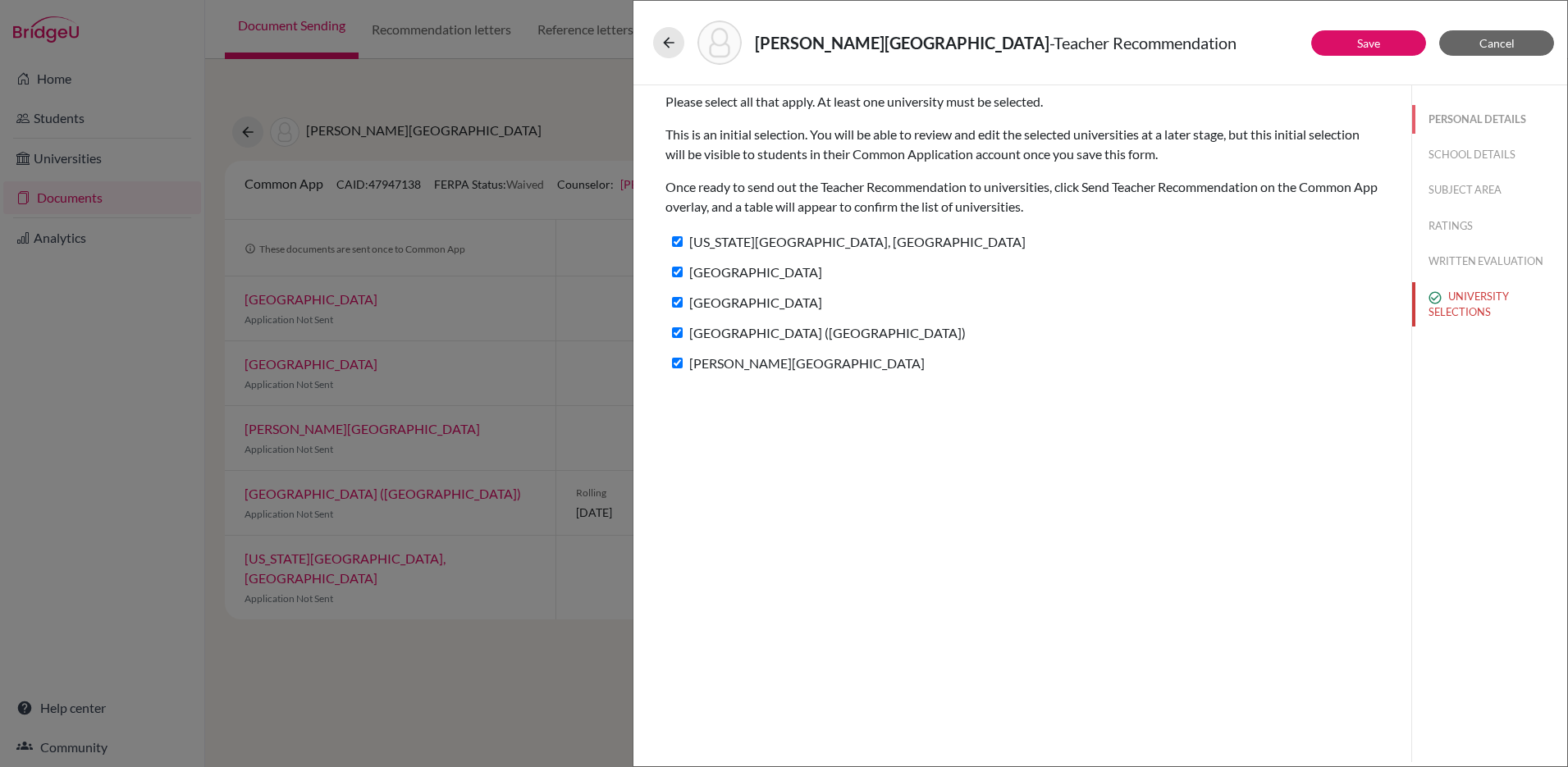
click at [1482, 111] on button "PERSONAL DETAILS" at bounding box center [1489, 119] width 155 height 29
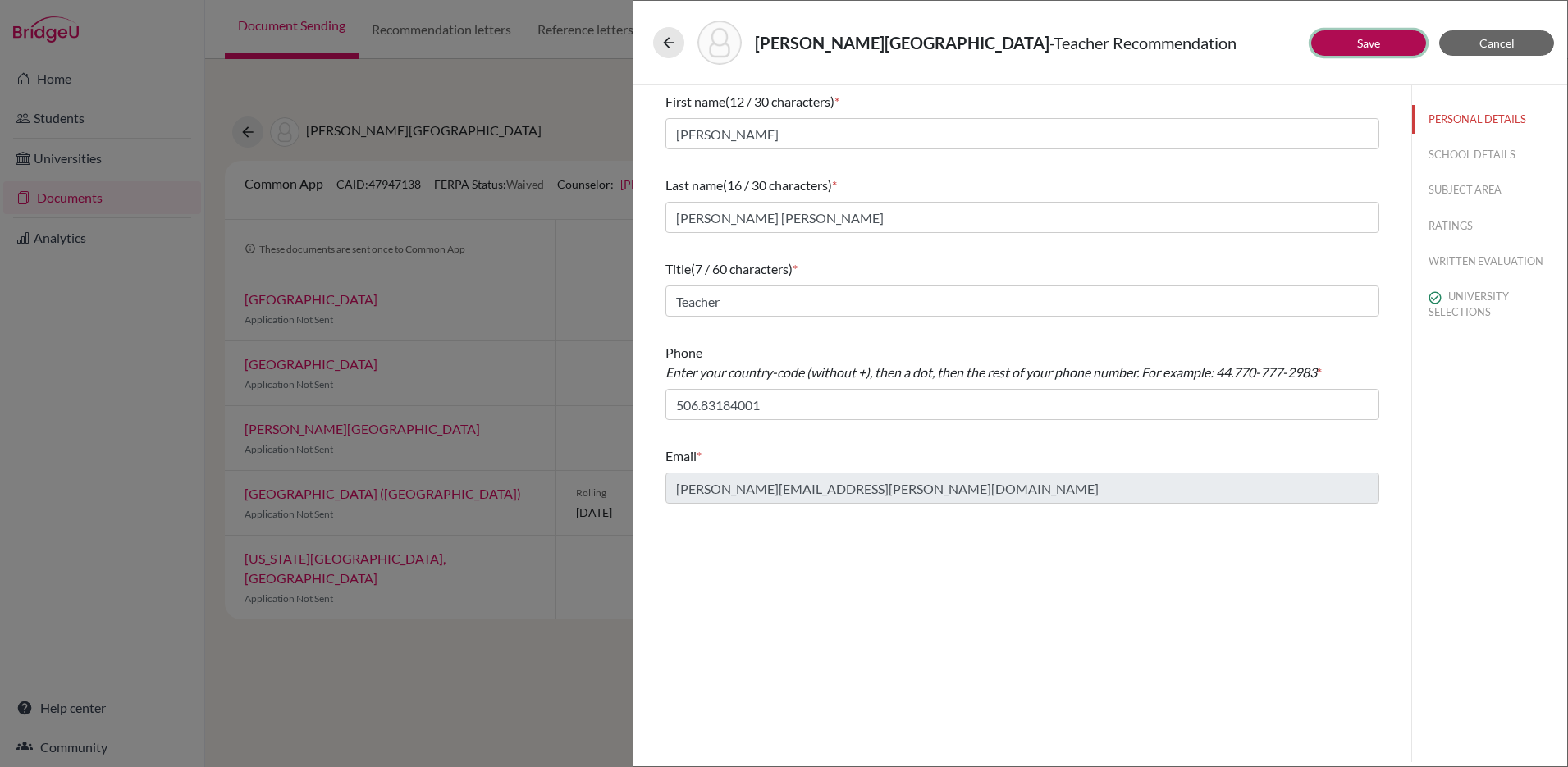
click at [1357, 49] on link "Save" at bounding box center [1367, 42] width 23 height 14
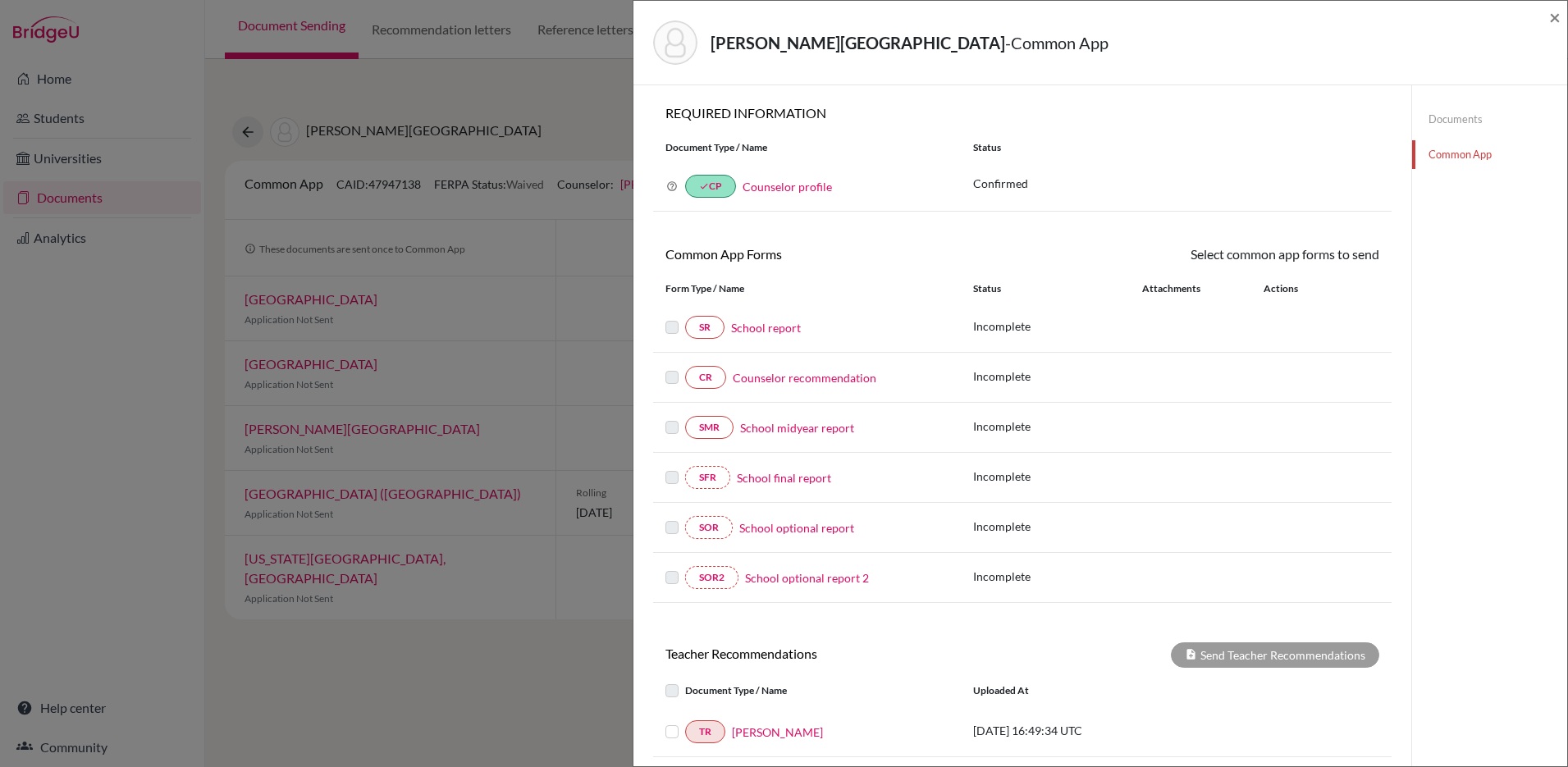
scroll to position [218, 0]
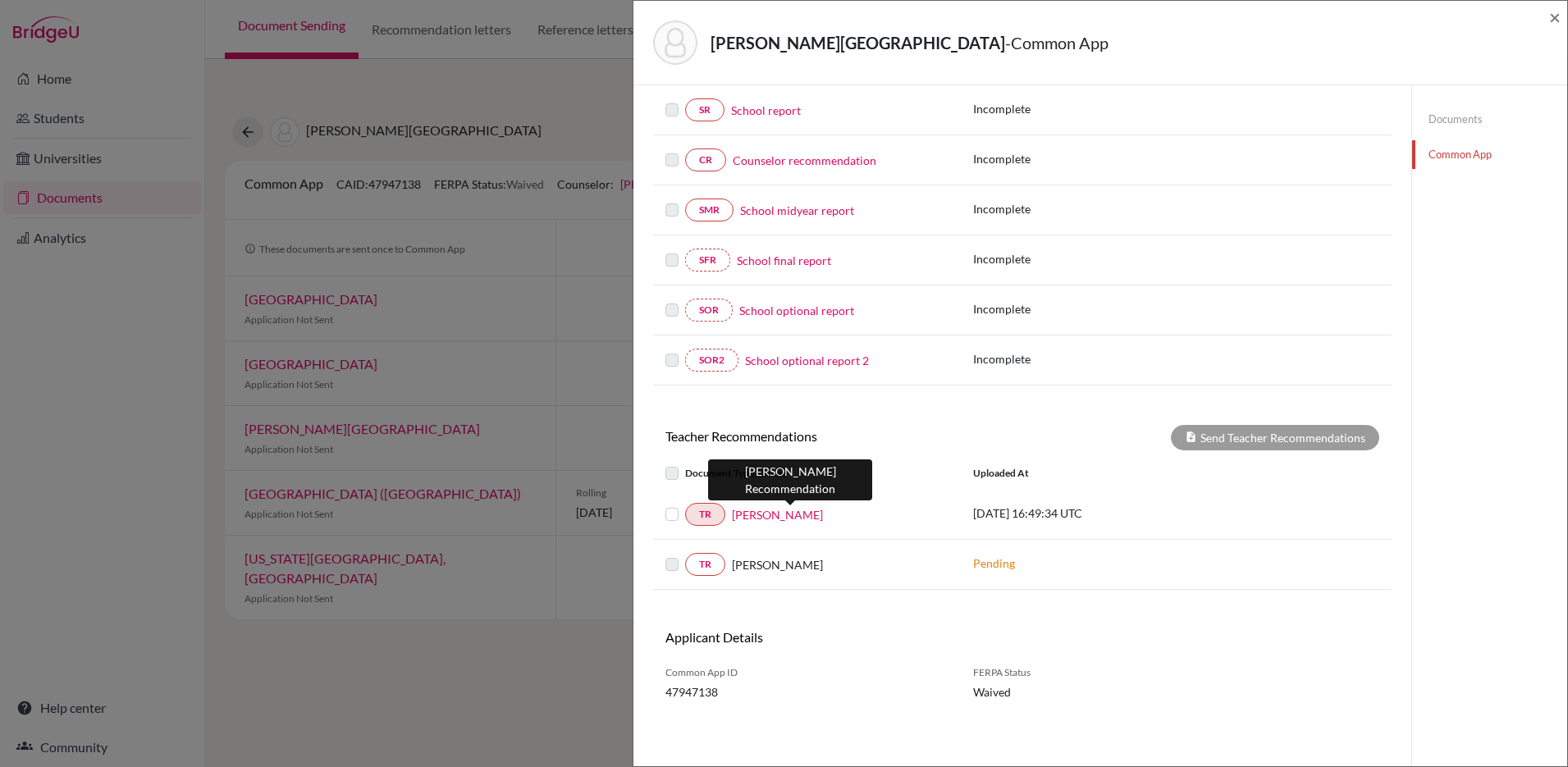
click at [804, 514] on link "[PERSON_NAME]" at bounding box center [777, 514] width 91 height 17
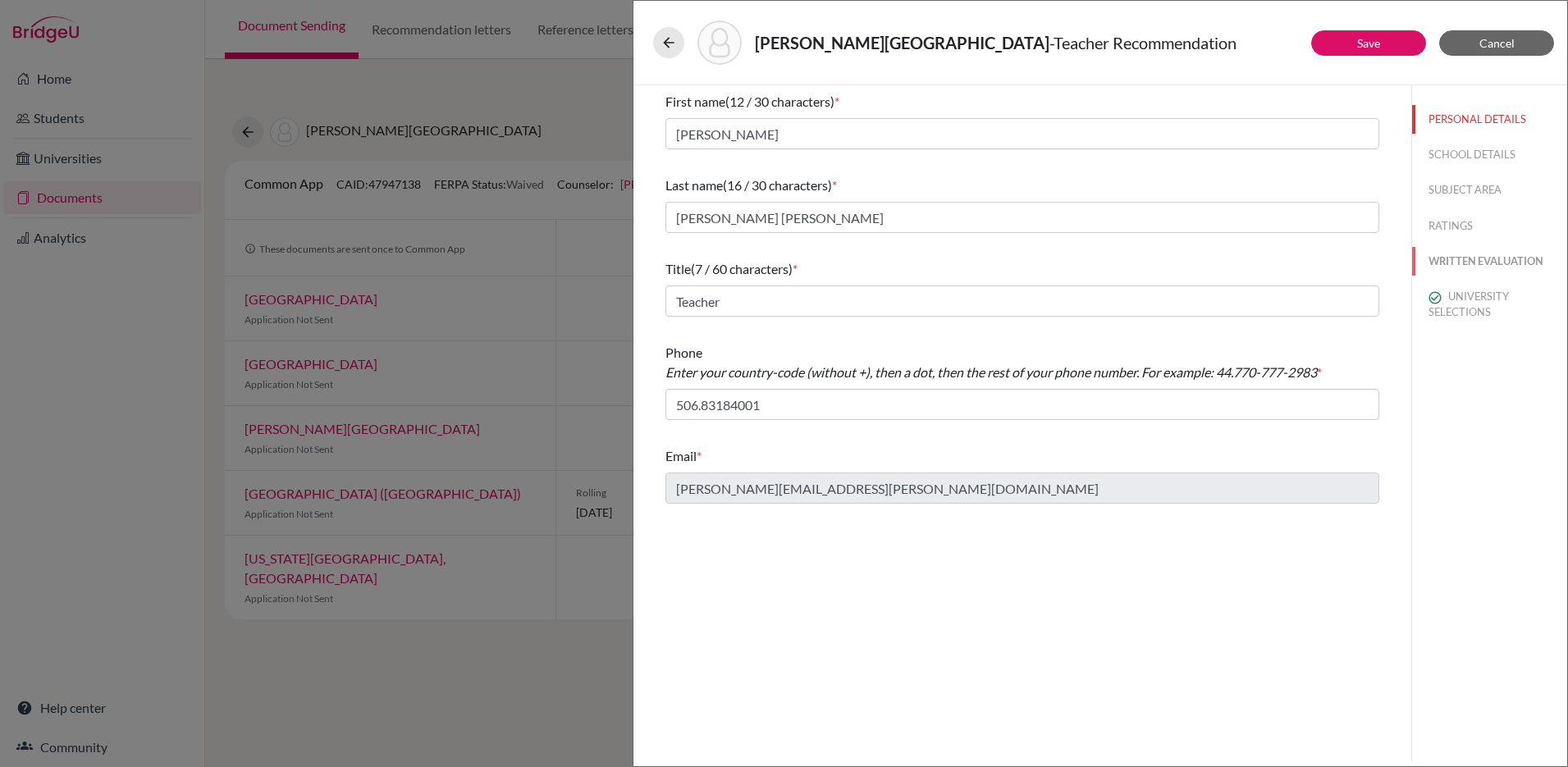
click at [1469, 261] on button "WRITTEN EVALUATION" at bounding box center [1489, 261] width 155 height 29
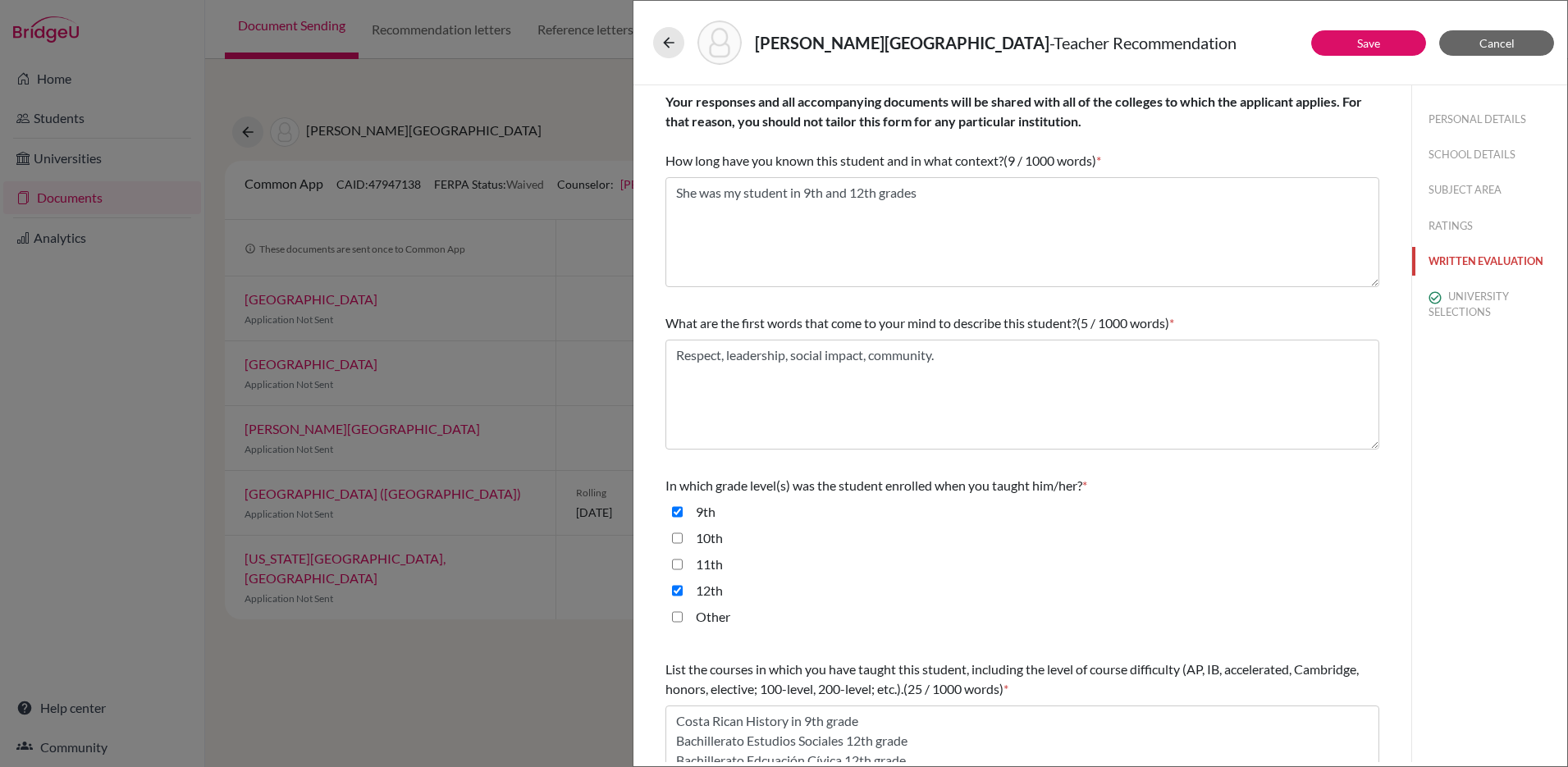
scroll to position [271, 0]
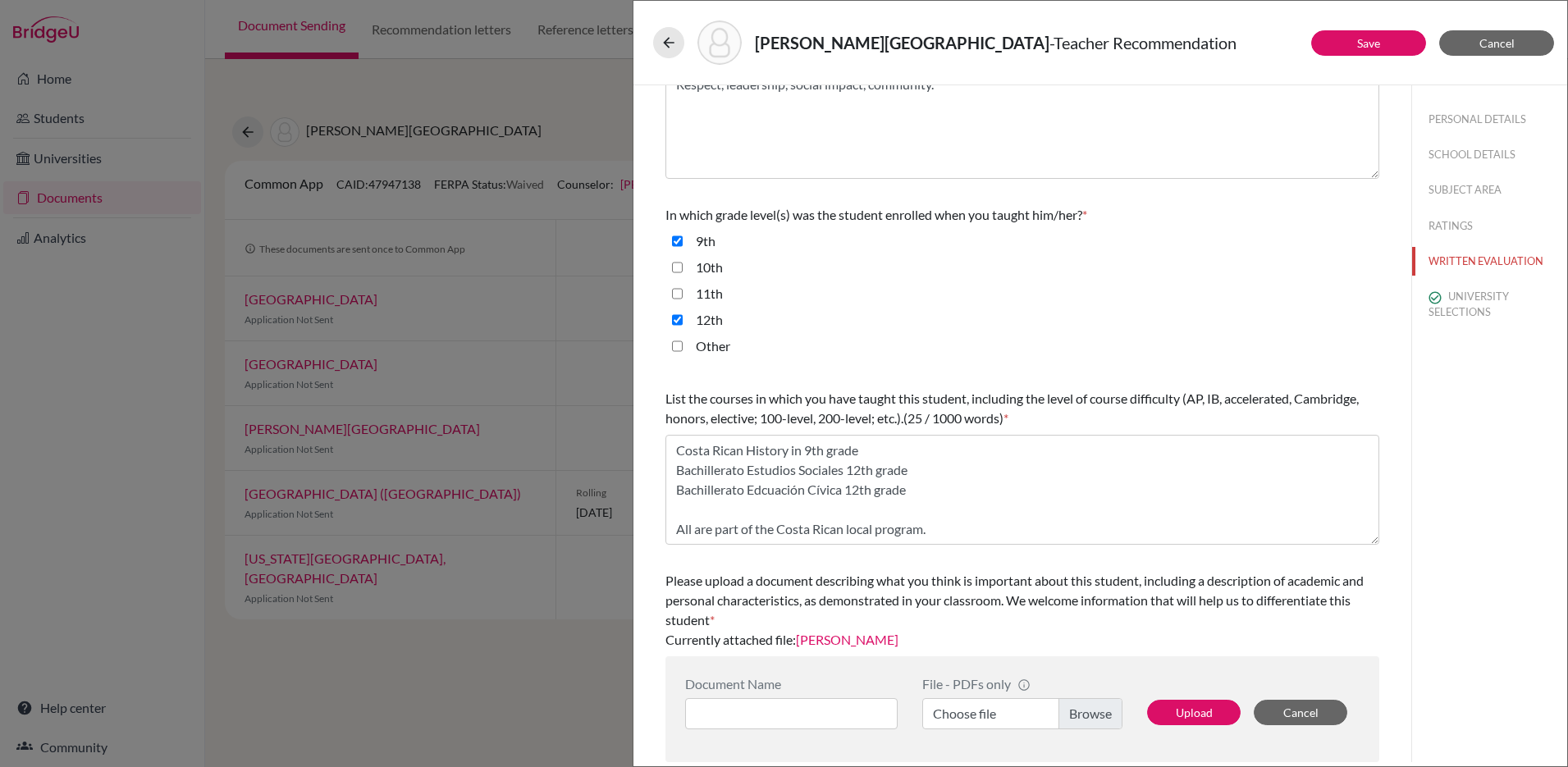
click at [823, 646] on link "[PERSON_NAME]" at bounding box center [846, 639] width 102 height 15
click at [1451, 51] on button "Cancel" at bounding box center [1496, 43] width 115 height 25
